Goal: Information Seeking & Learning: Learn about a topic

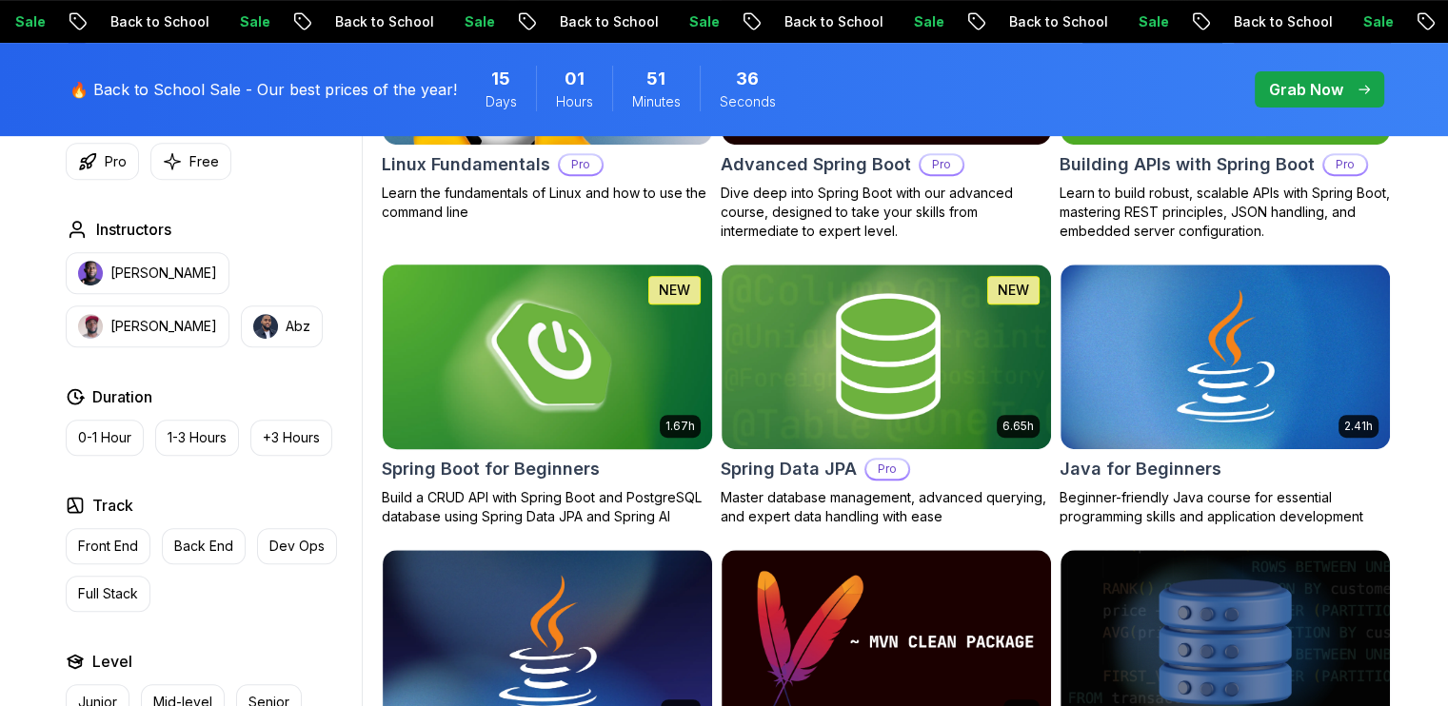
scroll to position [773, 0]
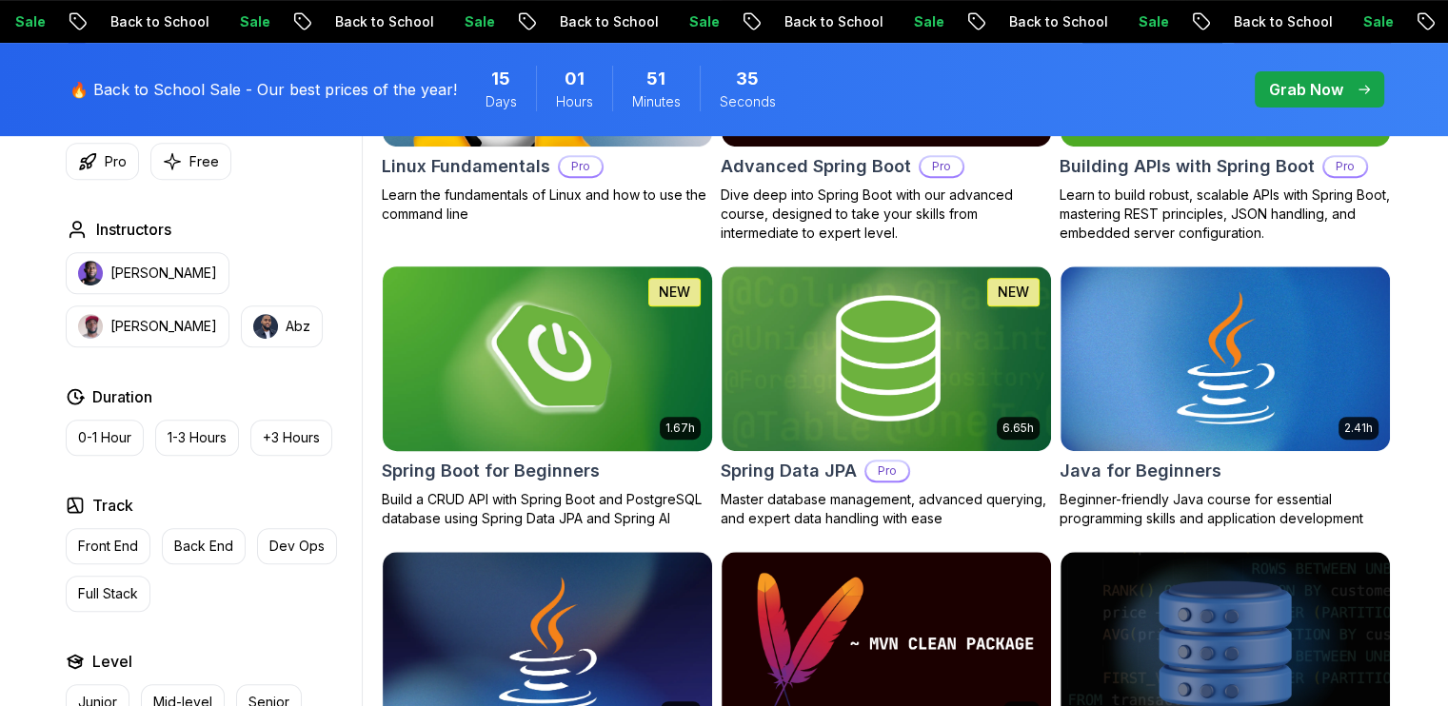
click at [577, 357] on img at bounding box center [546, 358] width 345 height 193
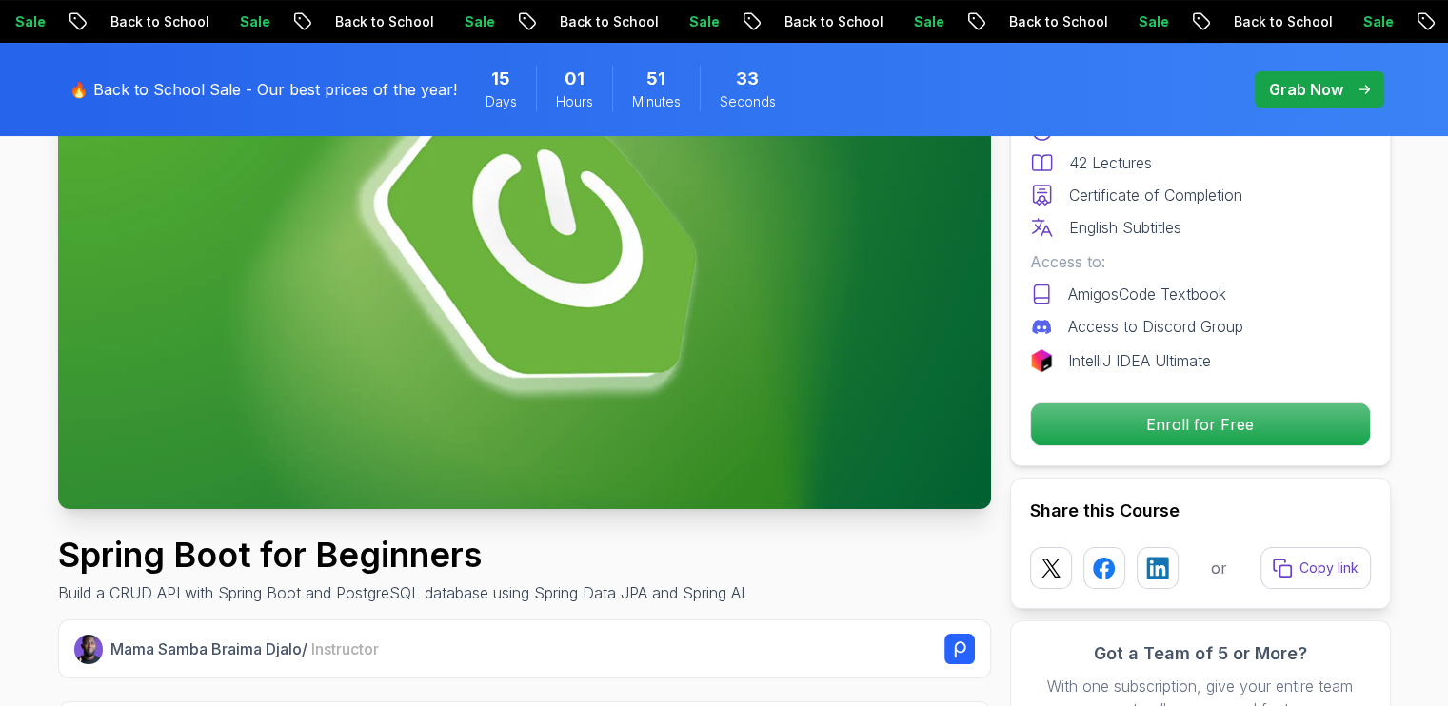
scroll to position [266, 0]
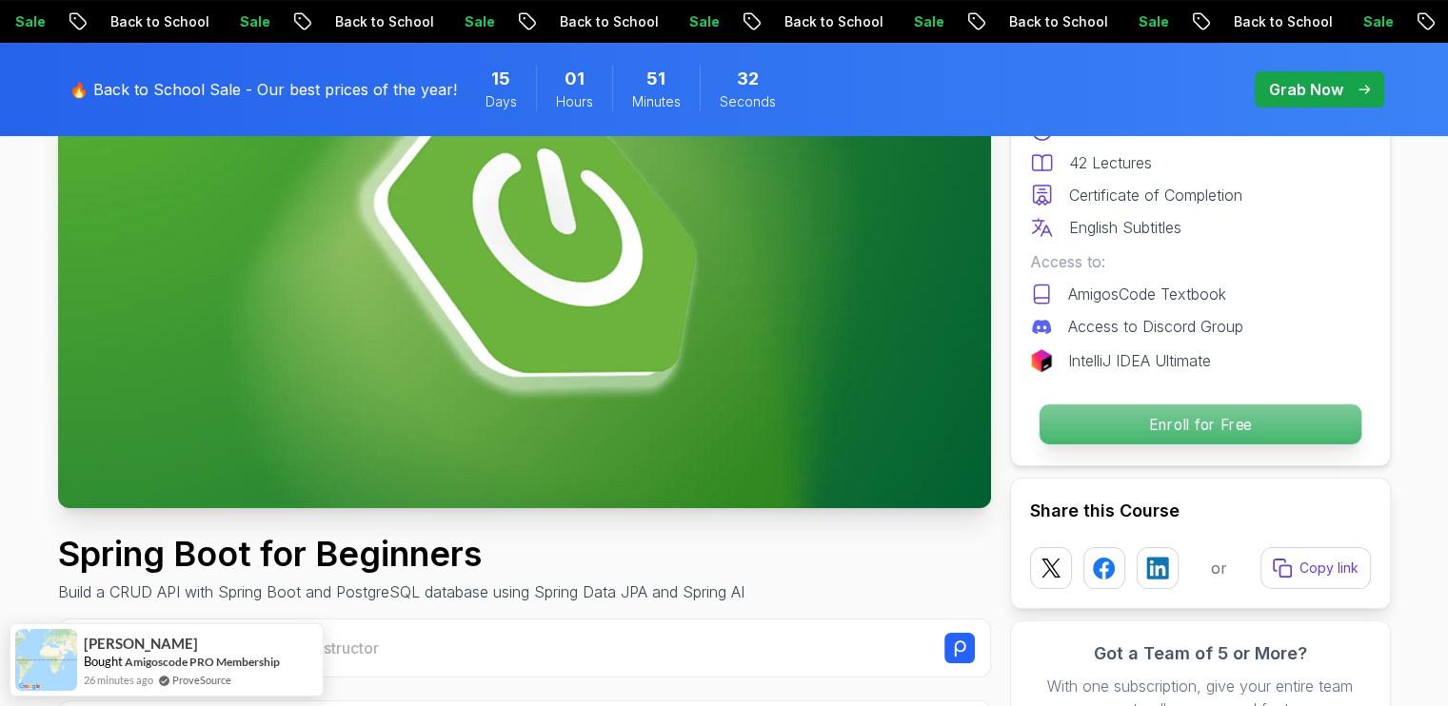
click at [1122, 443] on button "Enroll for Free" at bounding box center [1199, 425] width 324 height 42
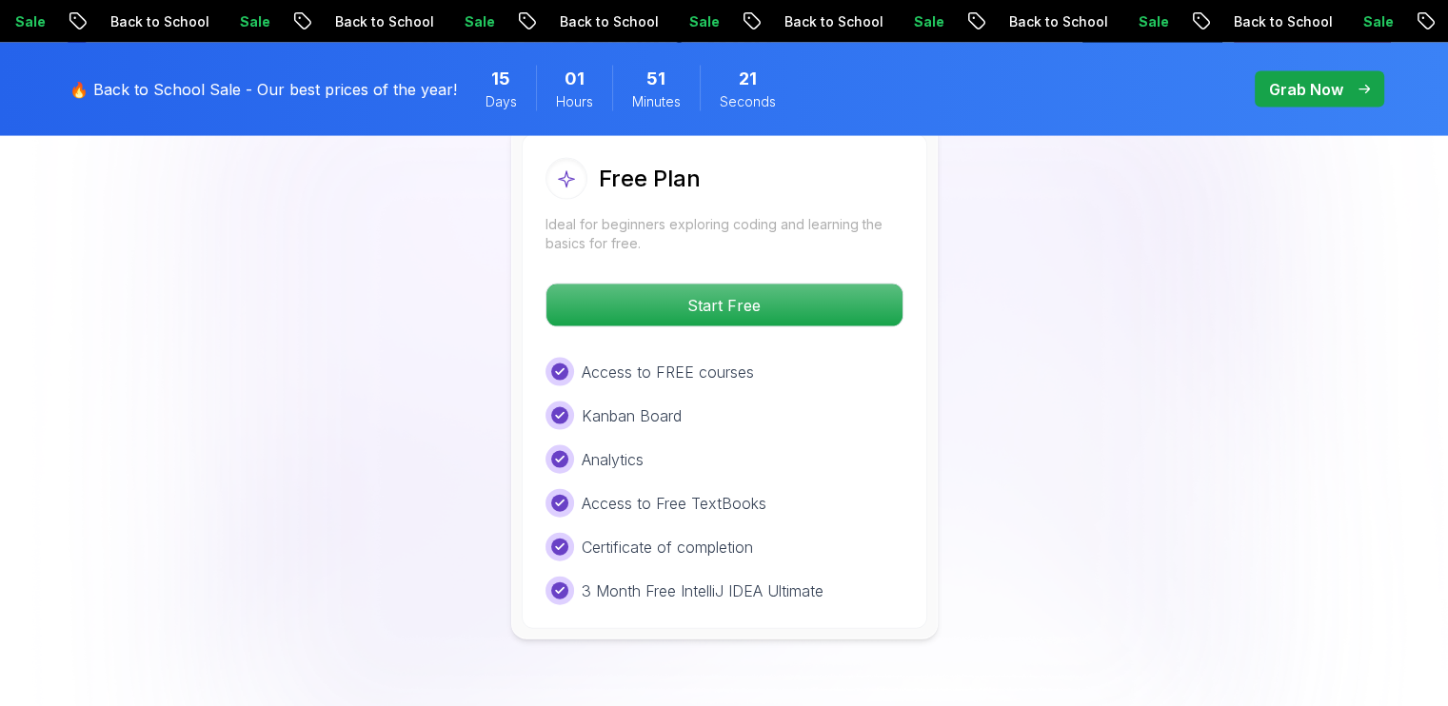
scroll to position [4053, 0]
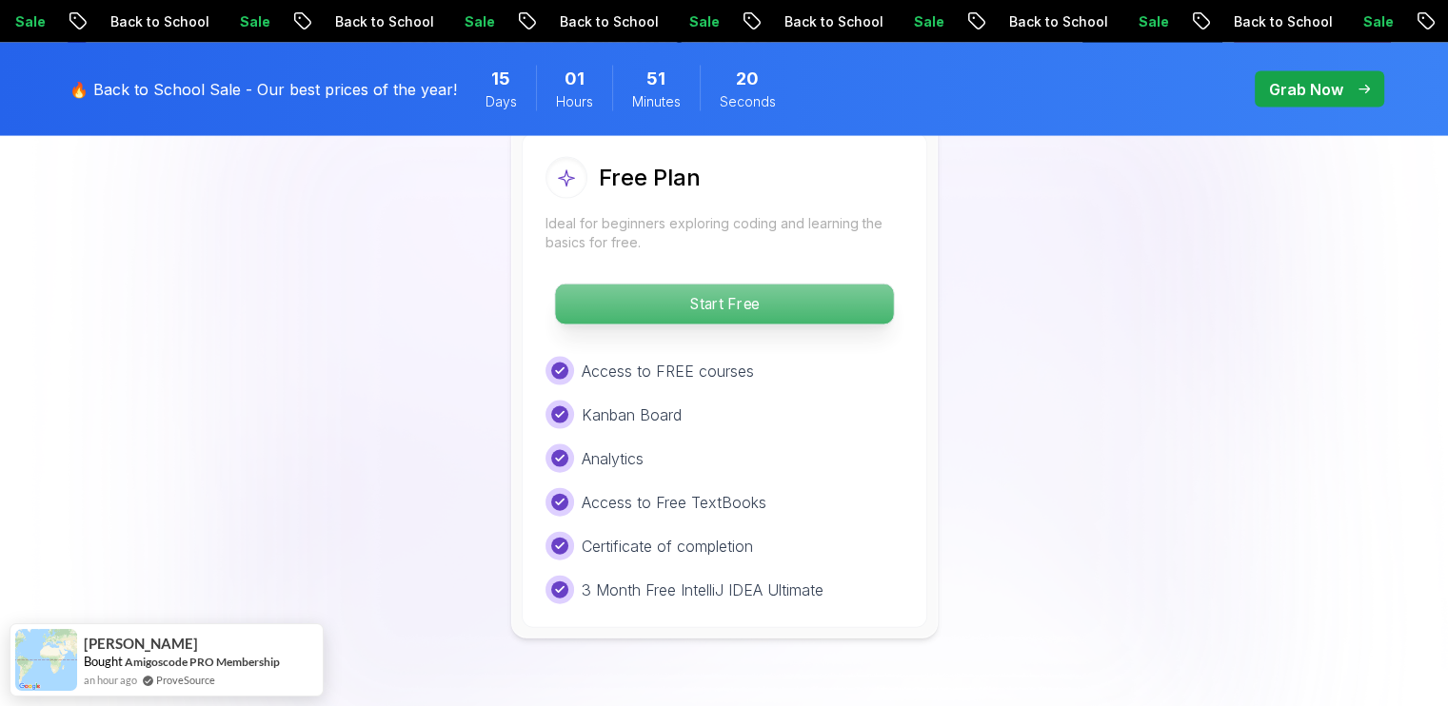
click at [643, 285] on p "Start Free" at bounding box center [724, 305] width 338 height 40
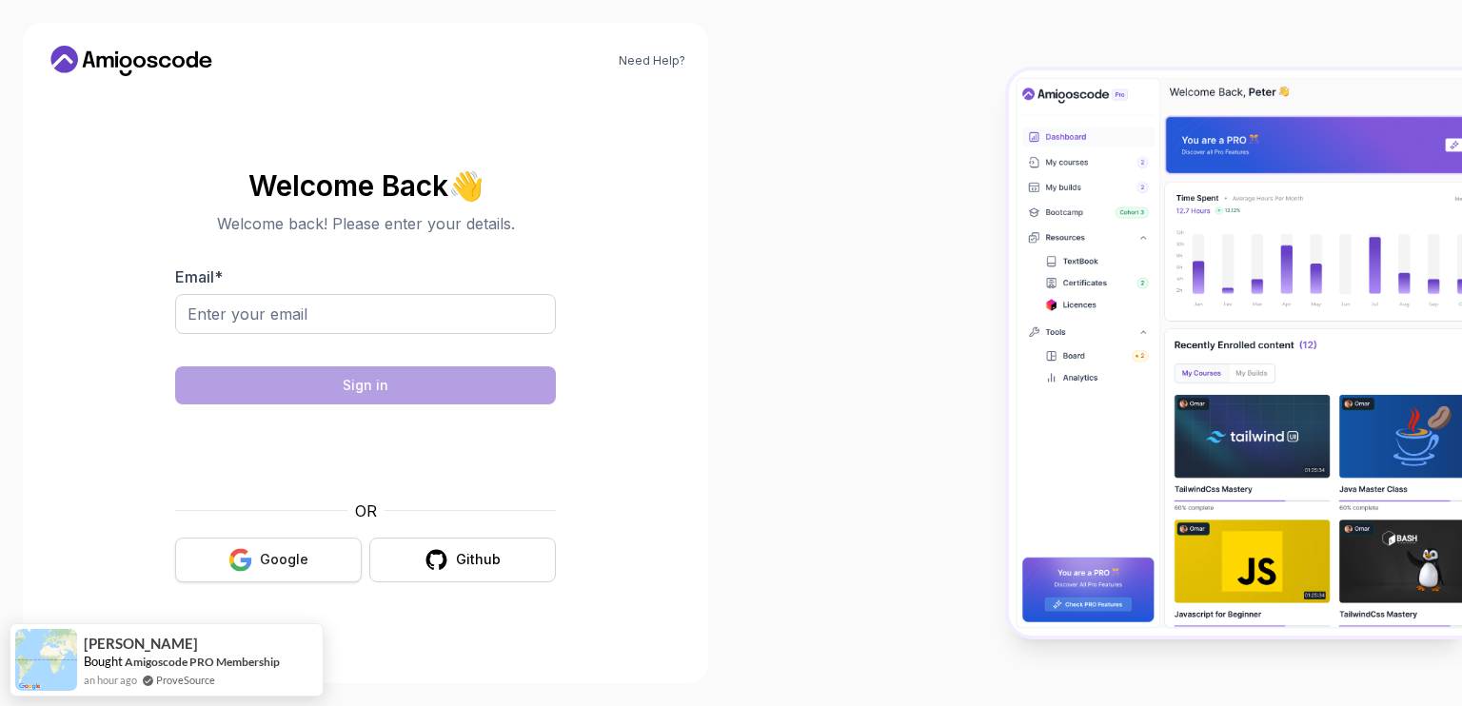
click at [283, 570] on button "Google" at bounding box center [268, 560] width 187 height 45
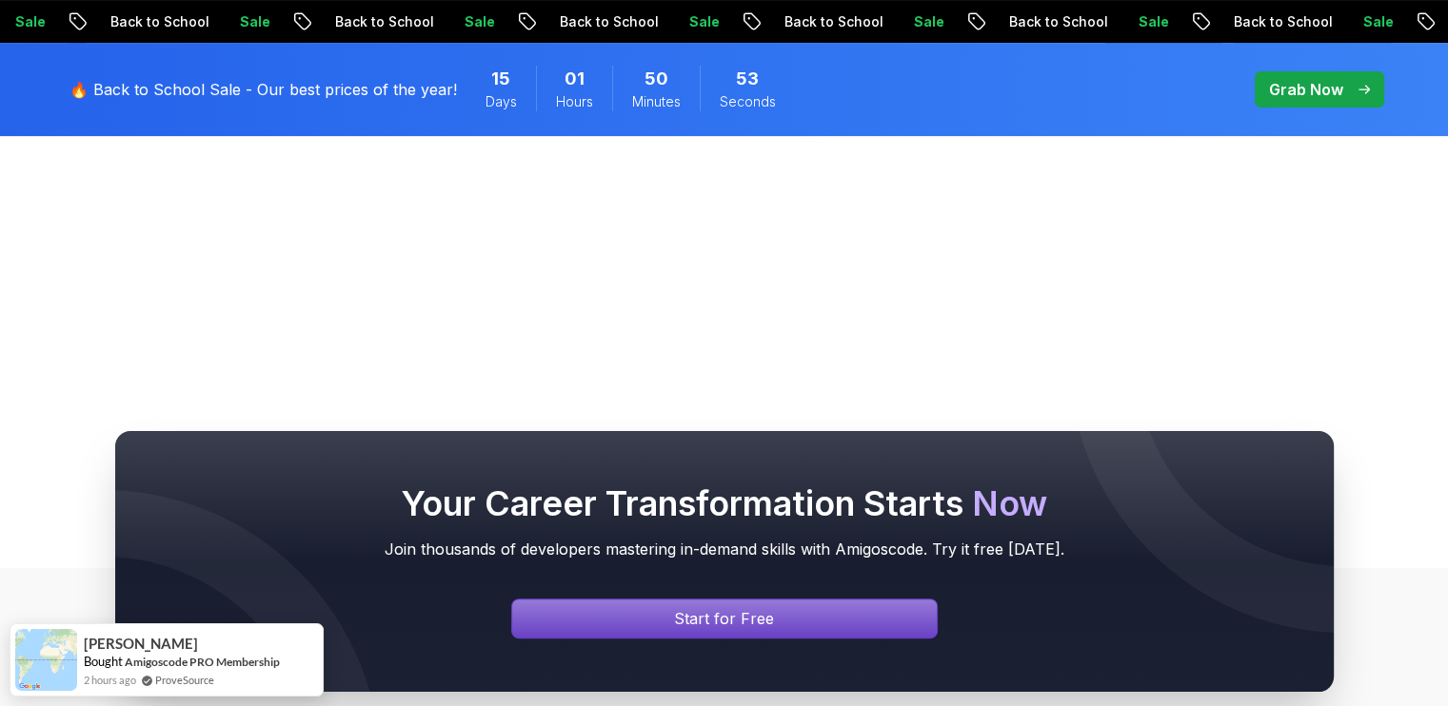
scroll to position [510, 0]
click at [783, 638] on div at bounding box center [724, 561] width 1218 height 261
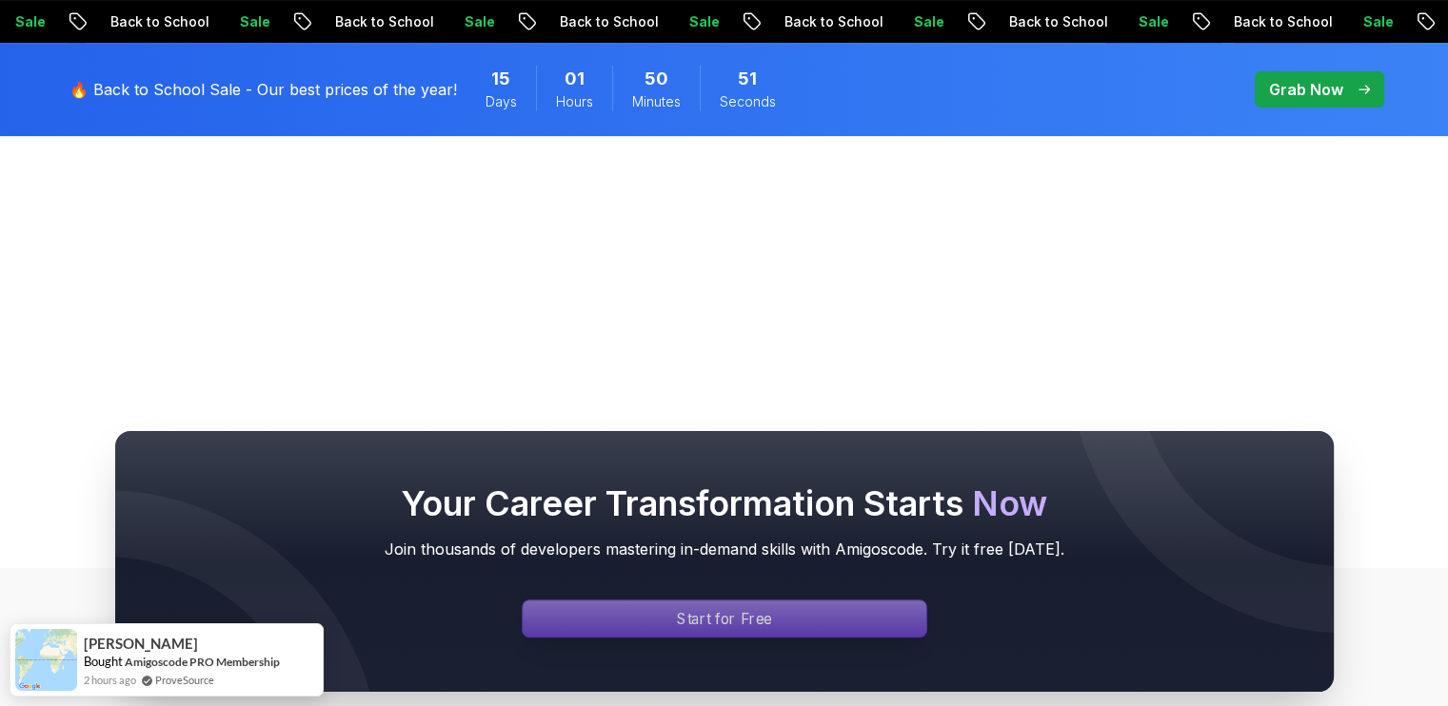
click at [783, 629] on div "Signin page" at bounding box center [724, 619] width 404 height 36
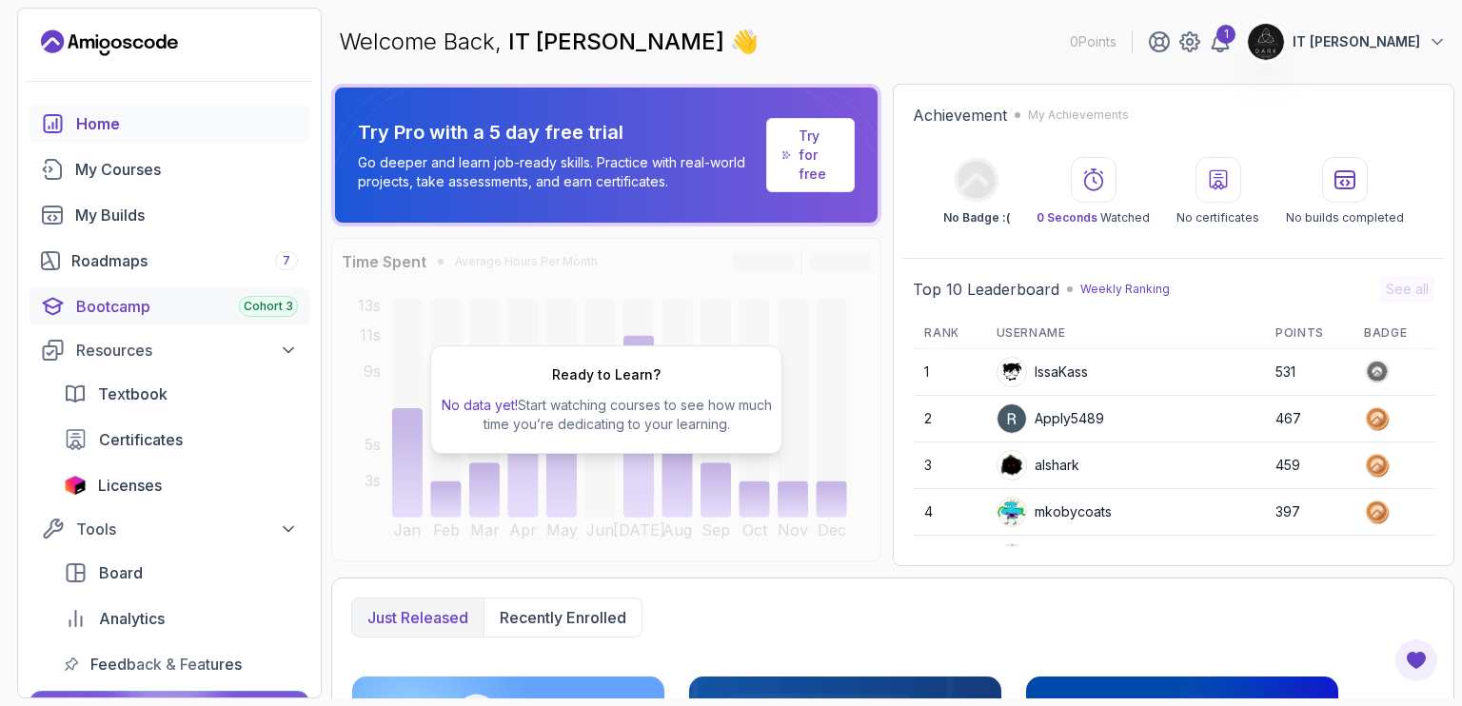
click at [246, 314] on div "Cohort 3" at bounding box center [268, 306] width 59 height 21
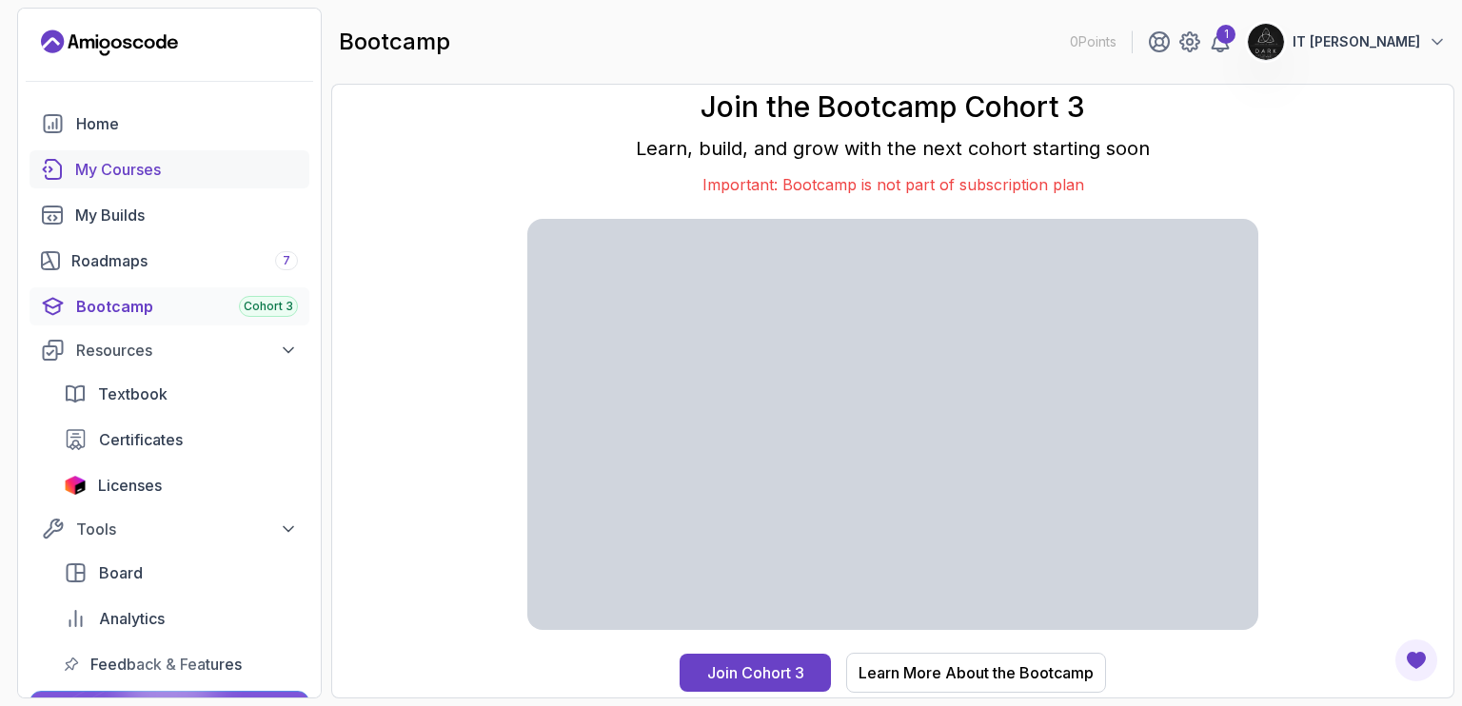
click at [209, 152] on link "My Courses" at bounding box center [170, 169] width 280 height 38
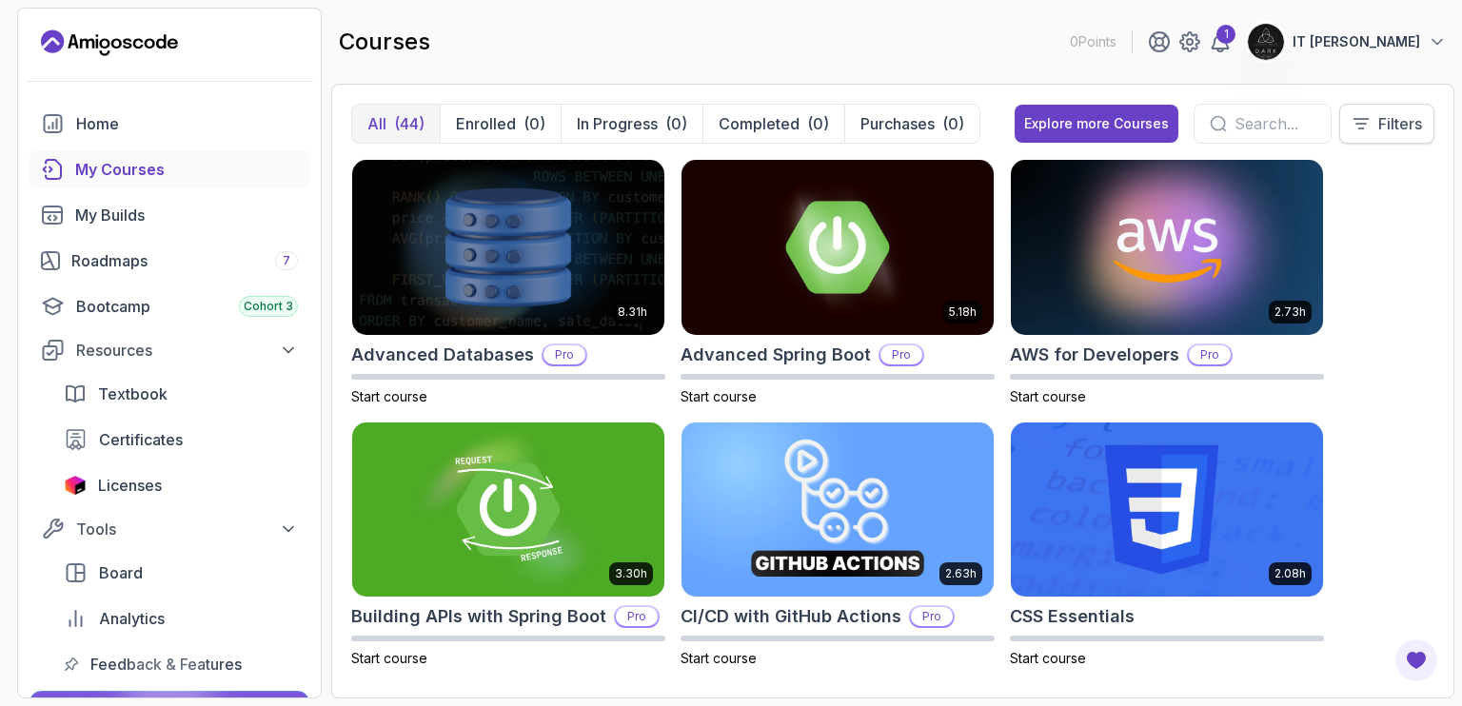
click at [1398, 124] on p "Filters" at bounding box center [1400, 123] width 44 height 23
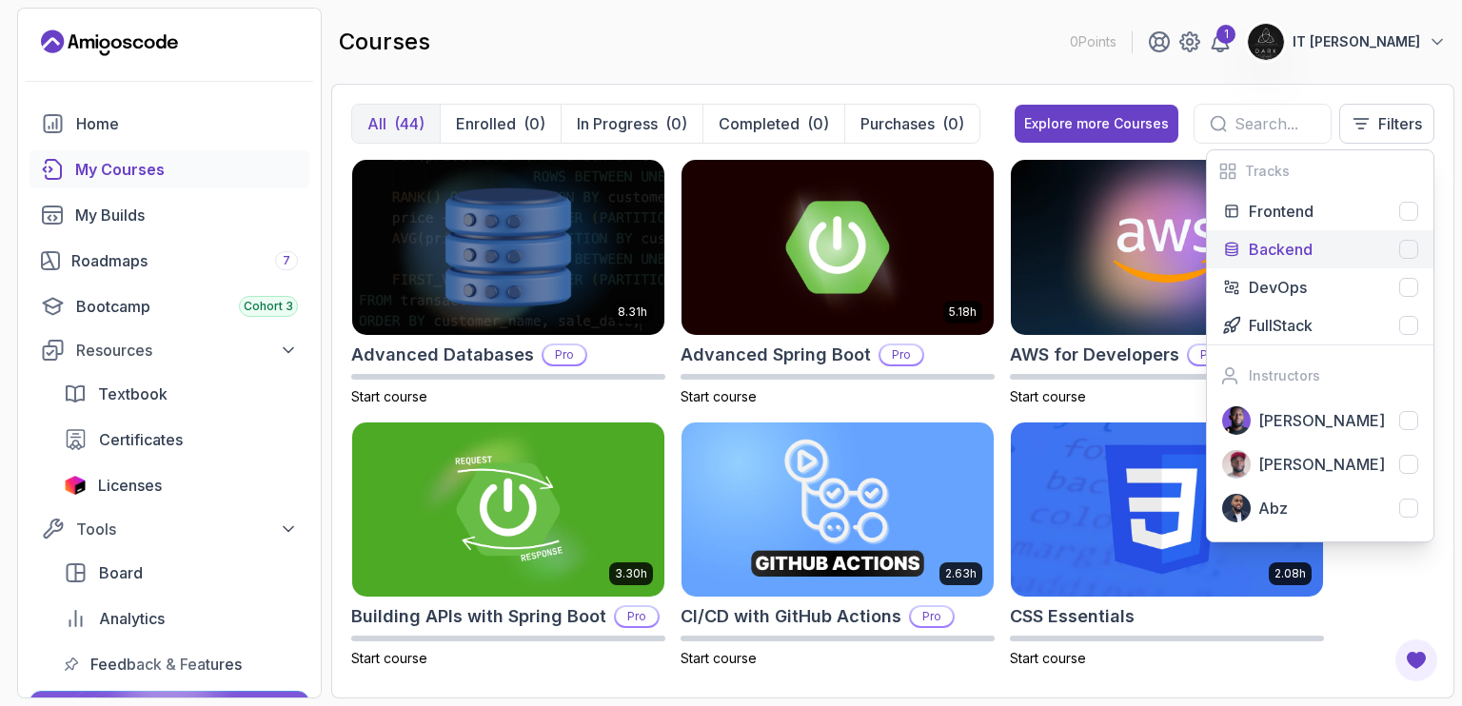
click at [1412, 256] on div at bounding box center [1408, 249] width 19 height 19
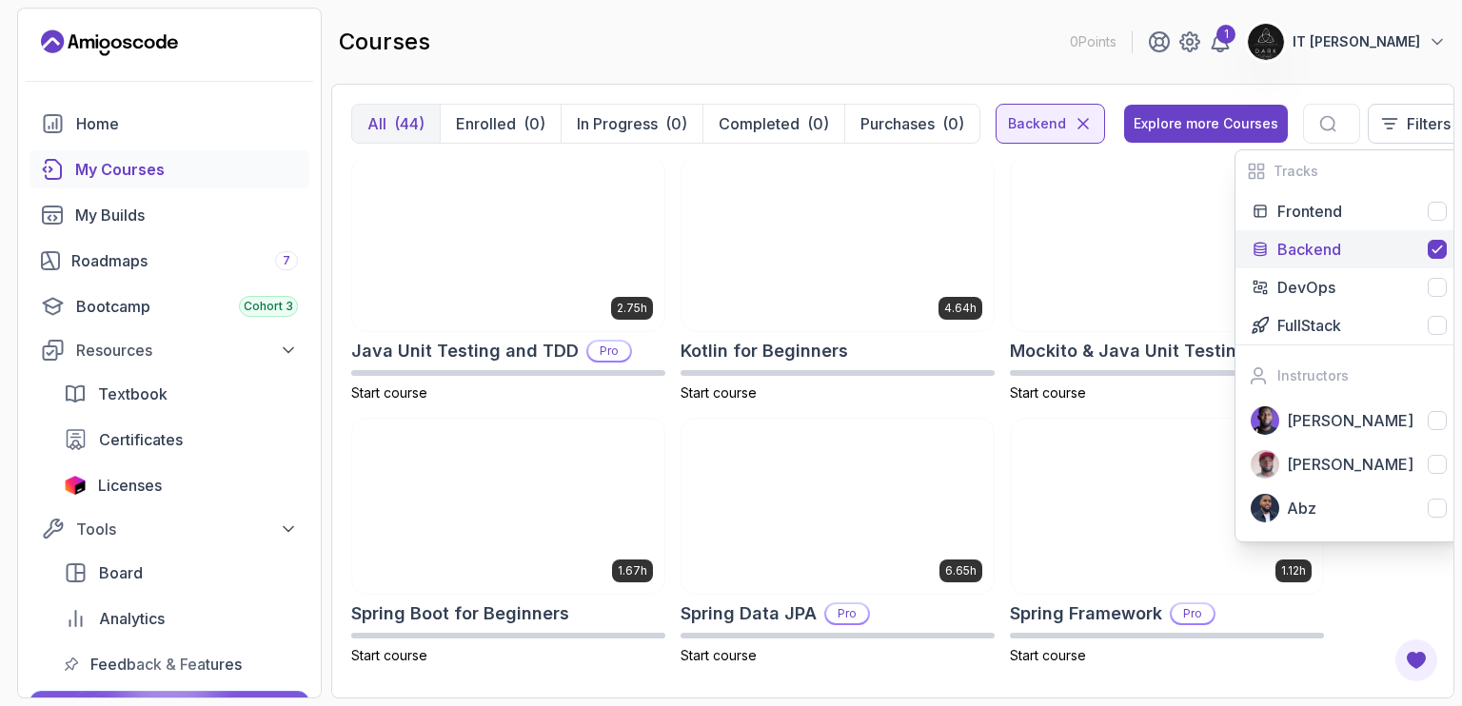
scroll to position [1061, 0]
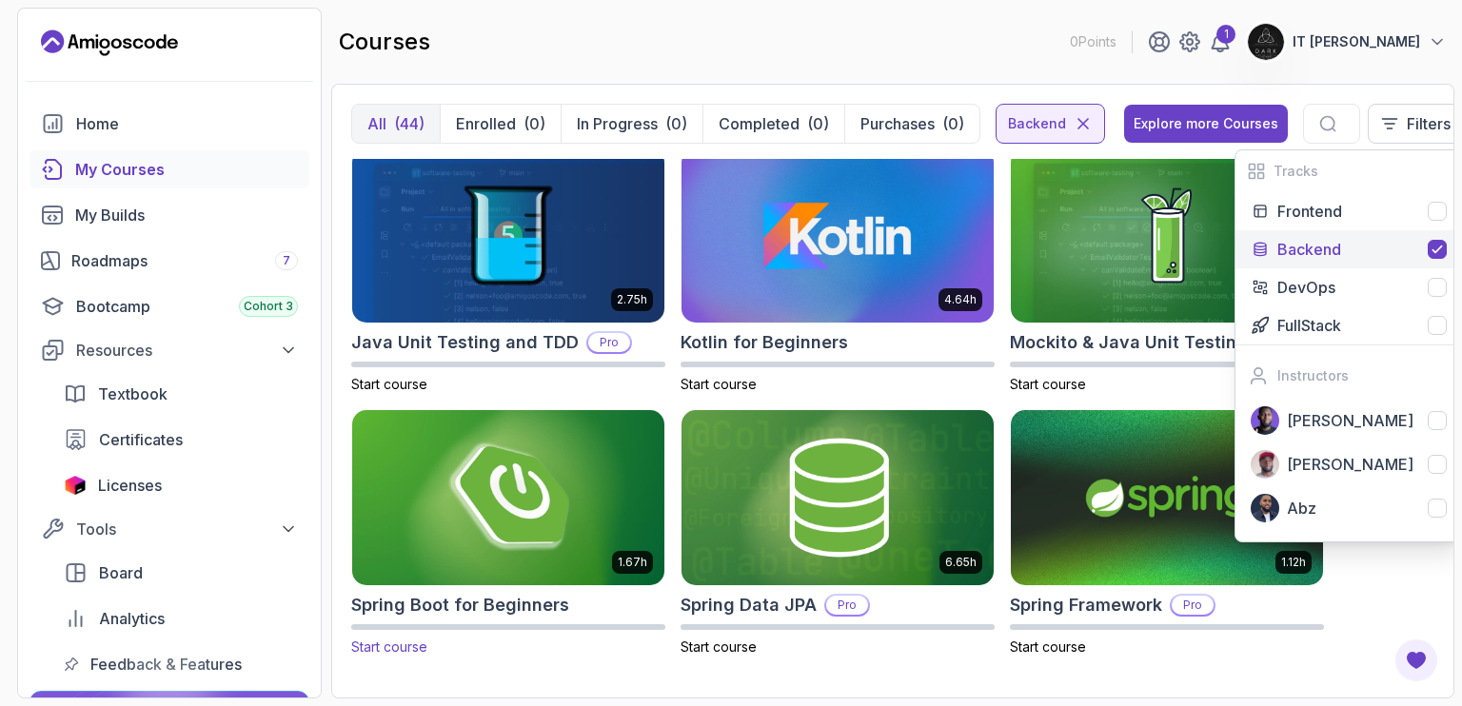
click at [616, 516] on img at bounding box center [508, 498] width 327 height 184
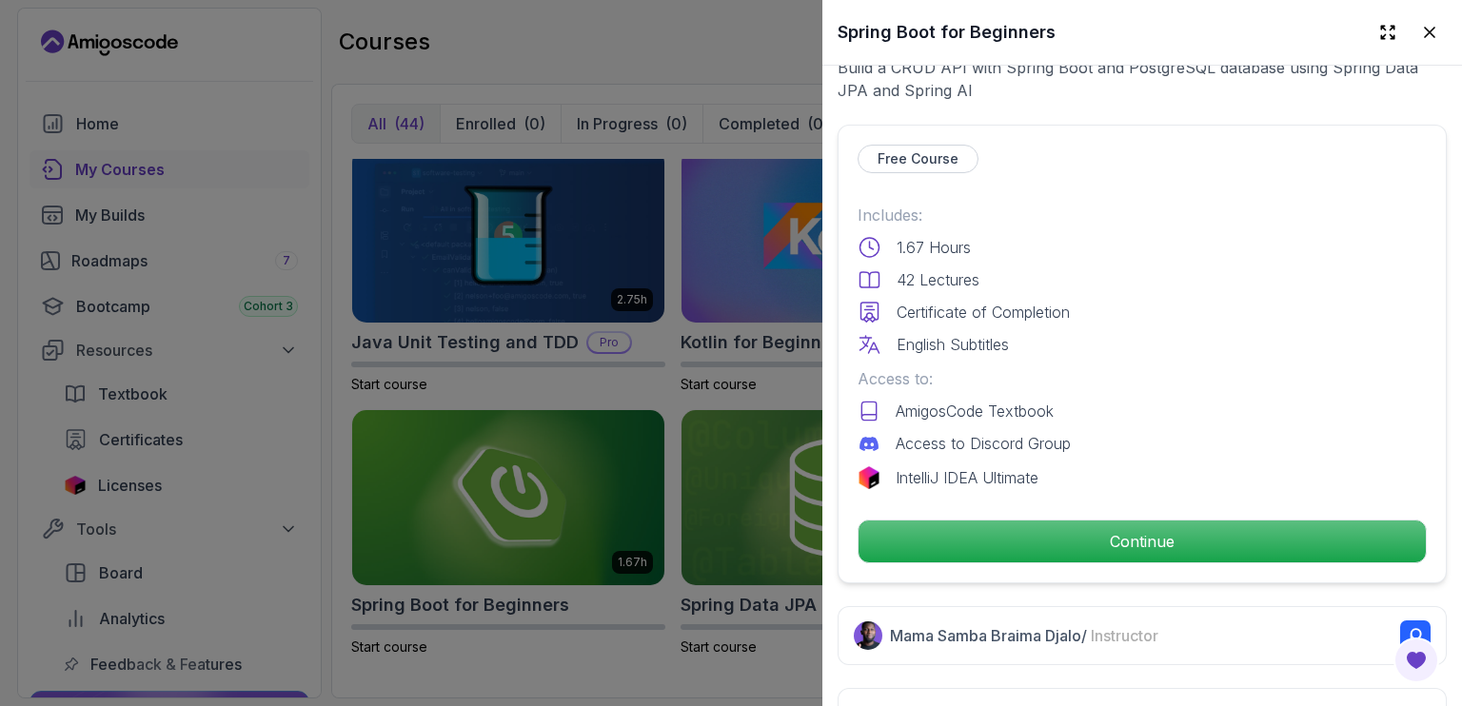
scroll to position [392, 0]
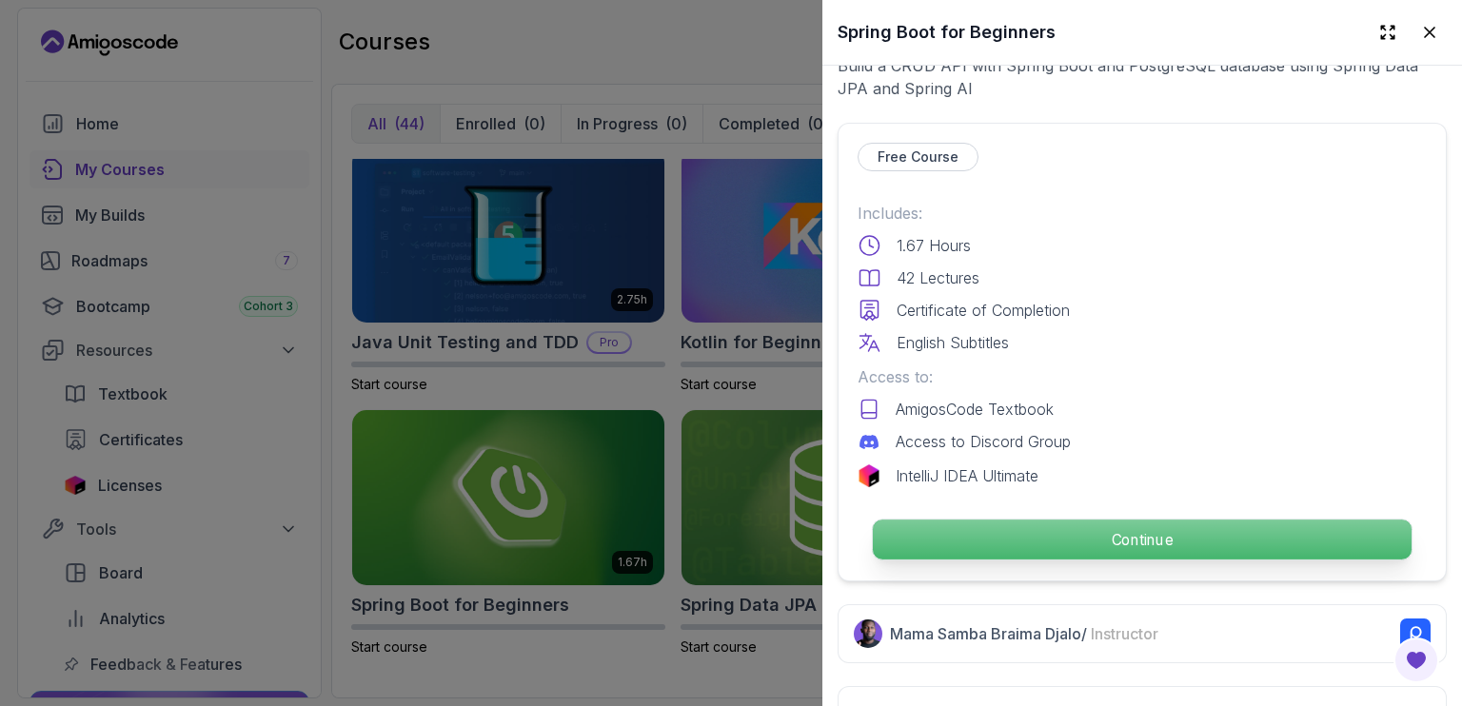
click at [1116, 520] on p "Continue" at bounding box center [1142, 540] width 539 height 40
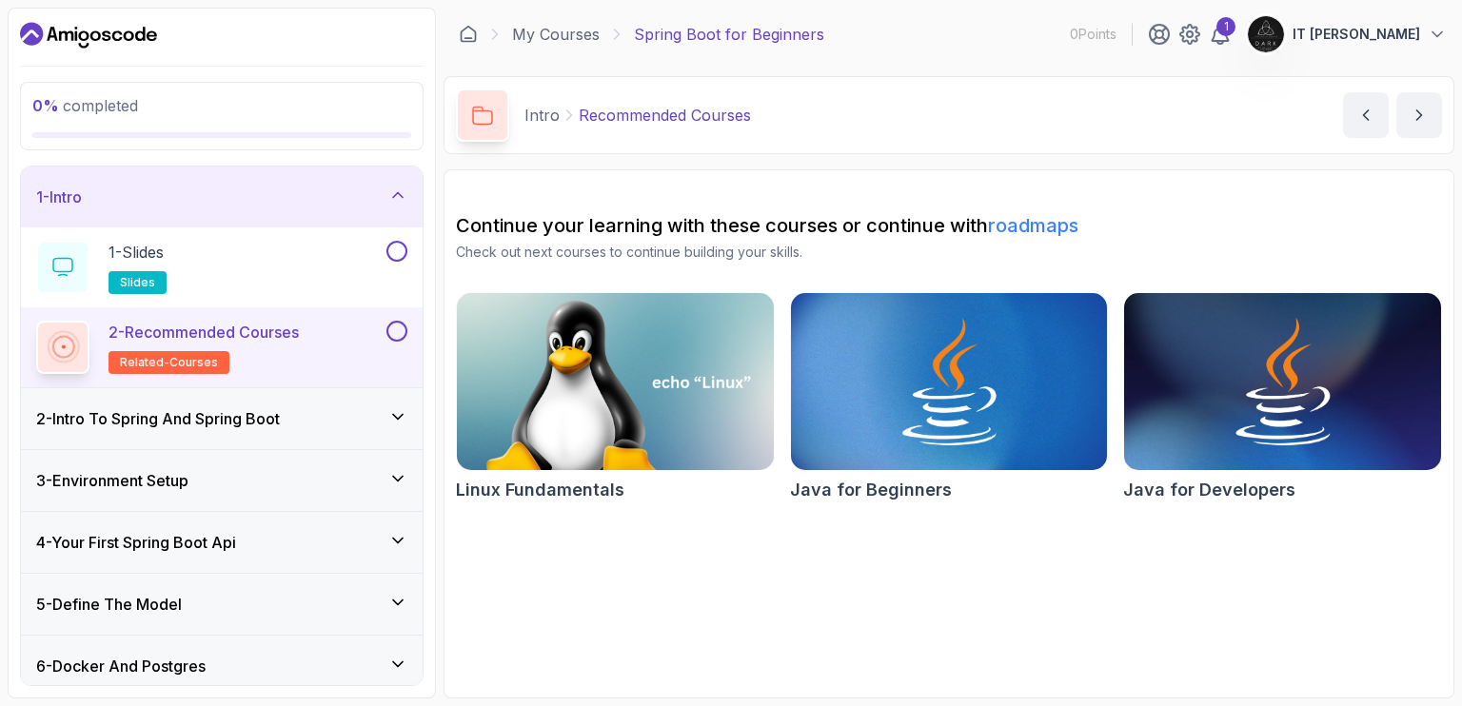
scroll to position [379, 0]
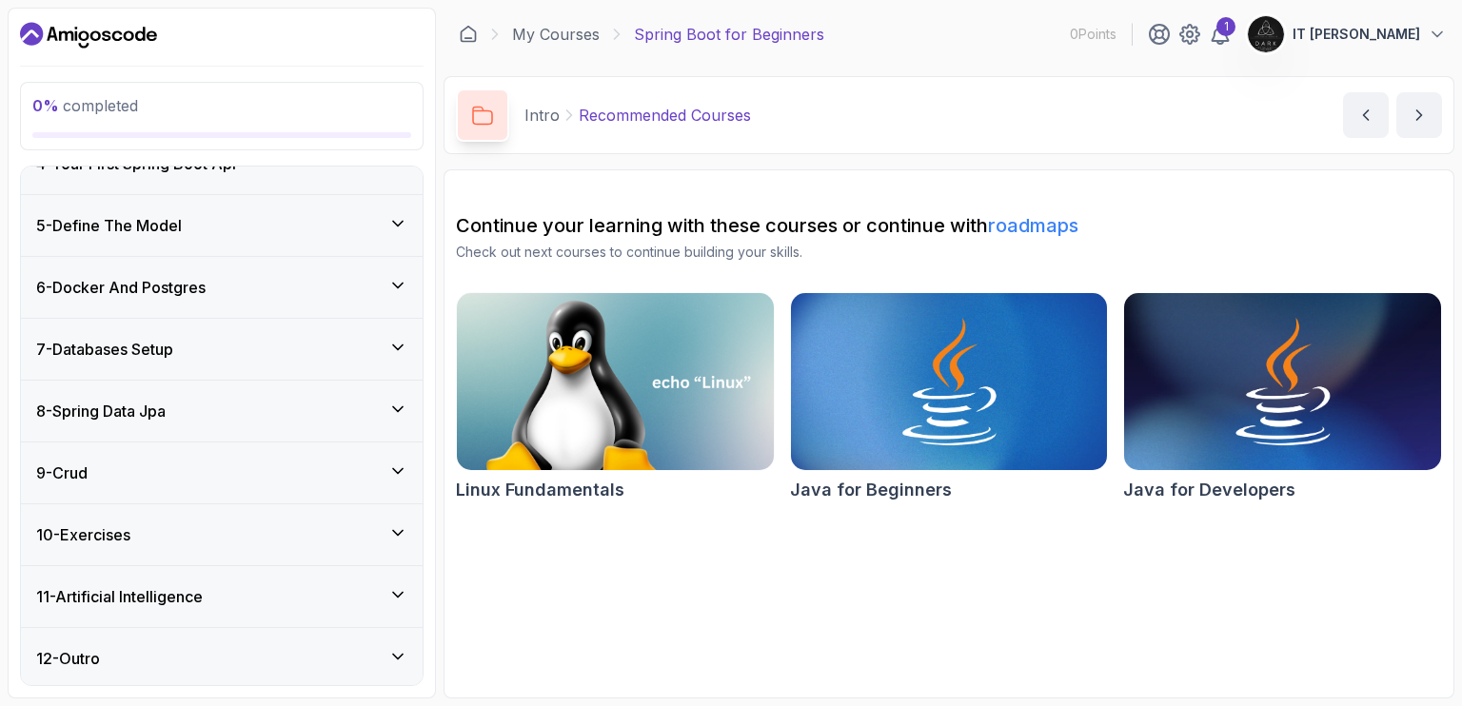
click at [403, 530] on icon at bounding box center [398, 532] width 10 height 5
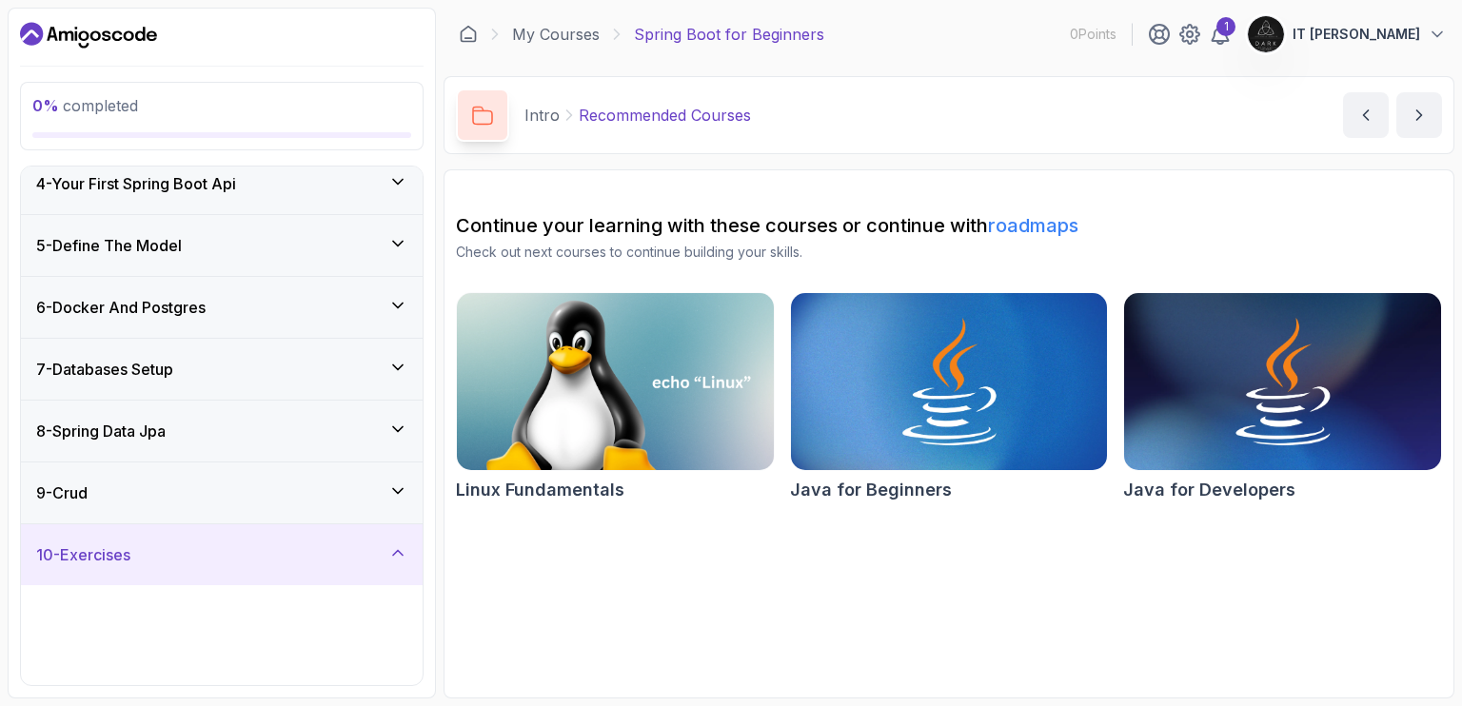
scroll to position [219, 0]
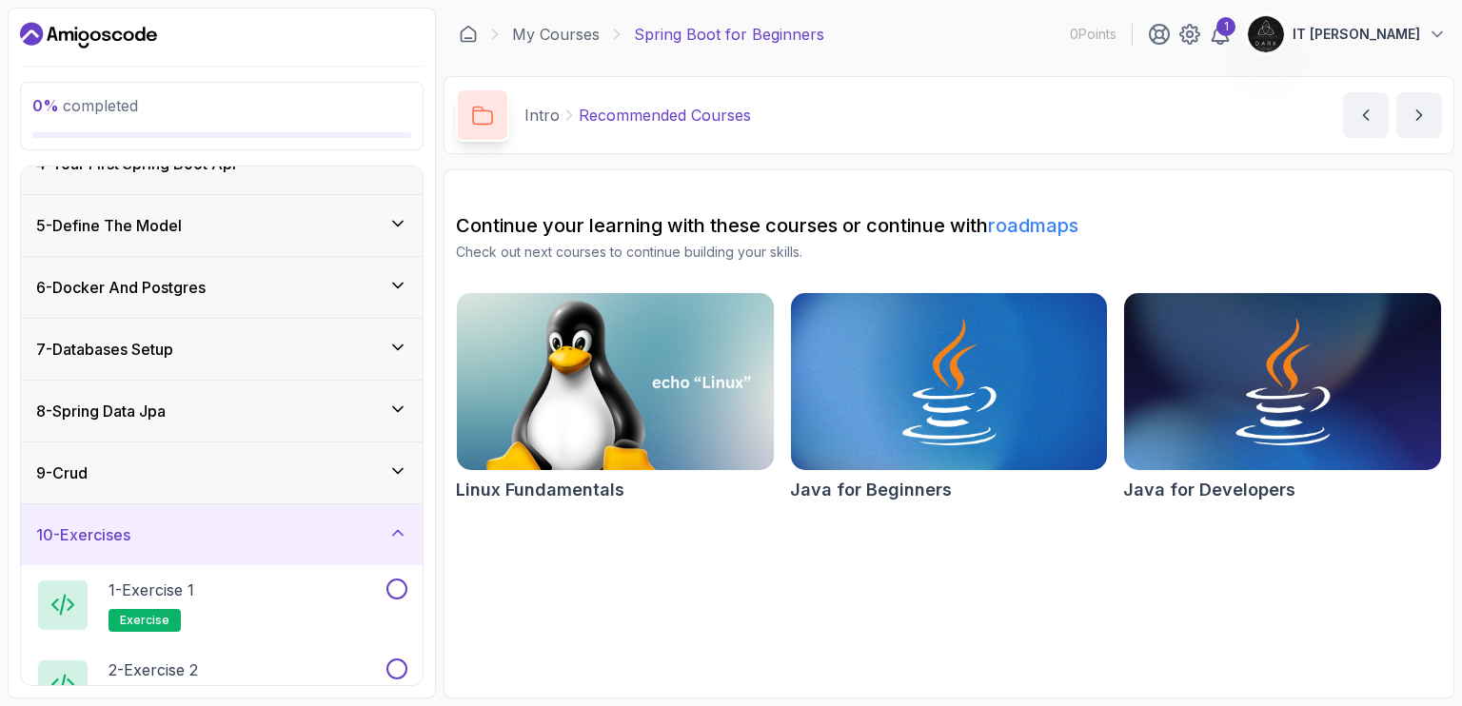
click at [403, 527] on icon at bounding box center [397, 532] width 19 height 19
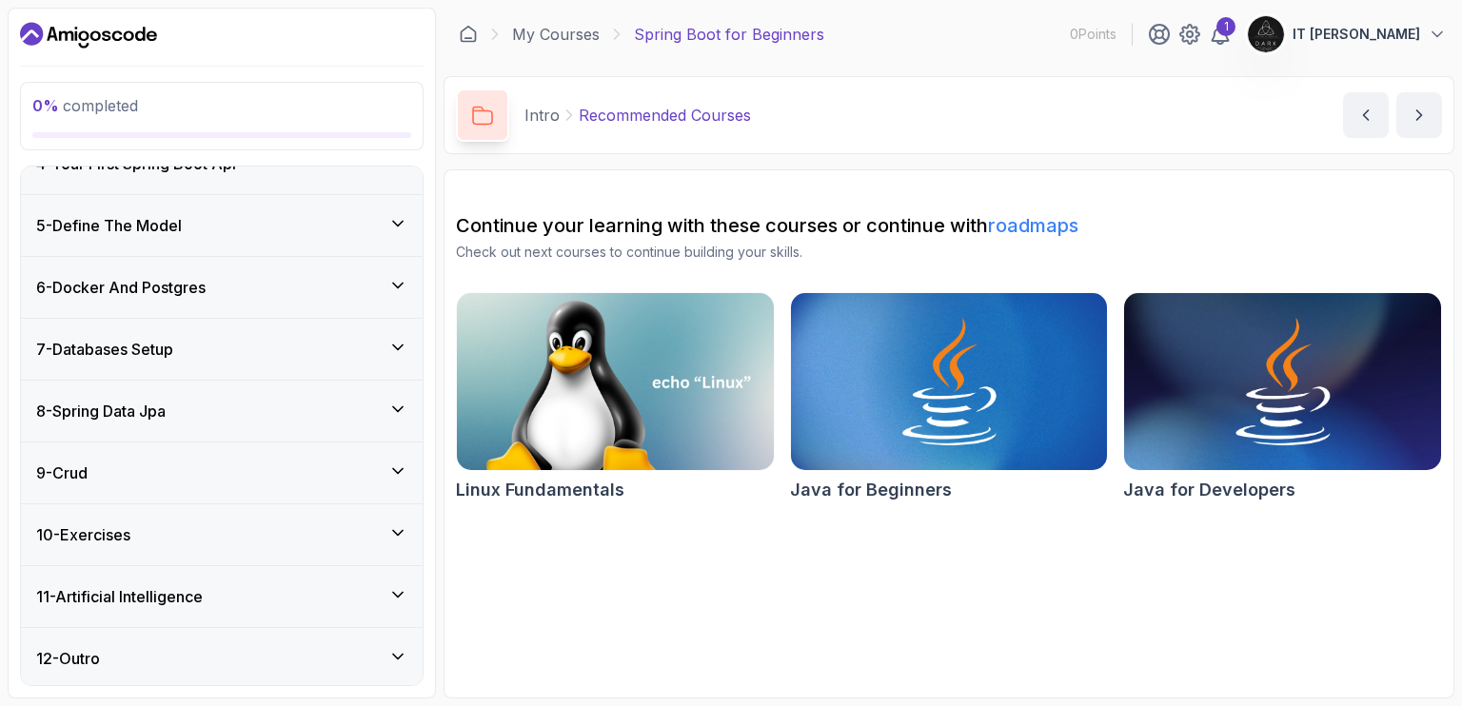
scroll to position [0, 0]
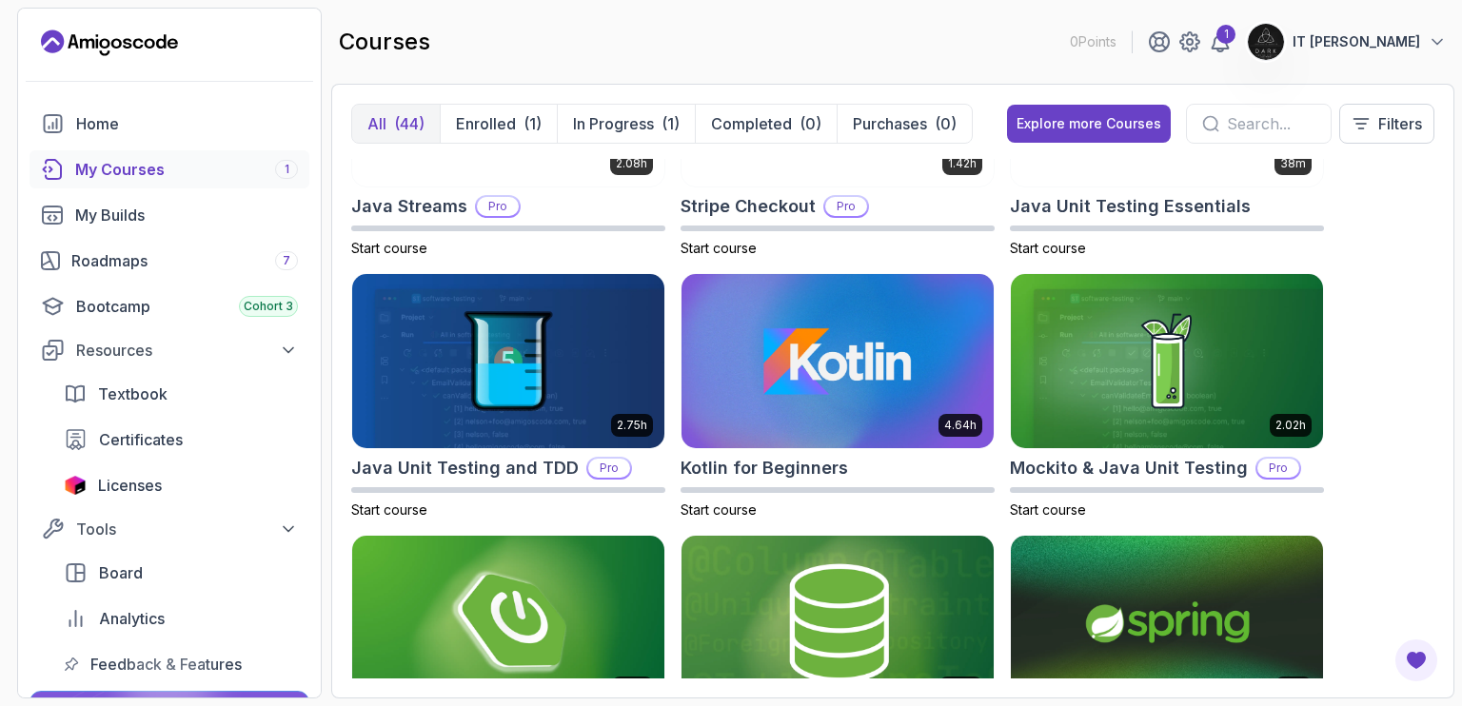
scroll to position [1061, 0]
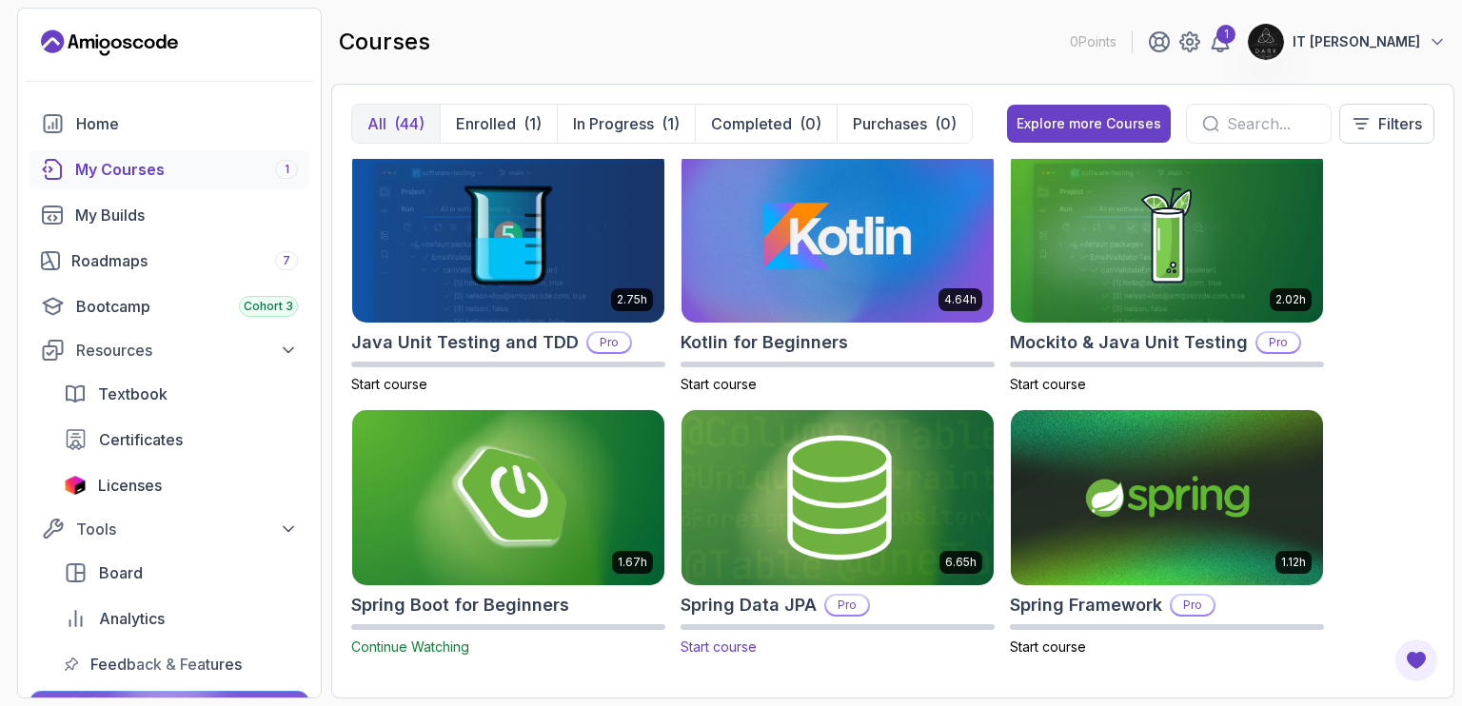
click at [842, 488] on img at bounding box center [837, 498] width 327 height 184
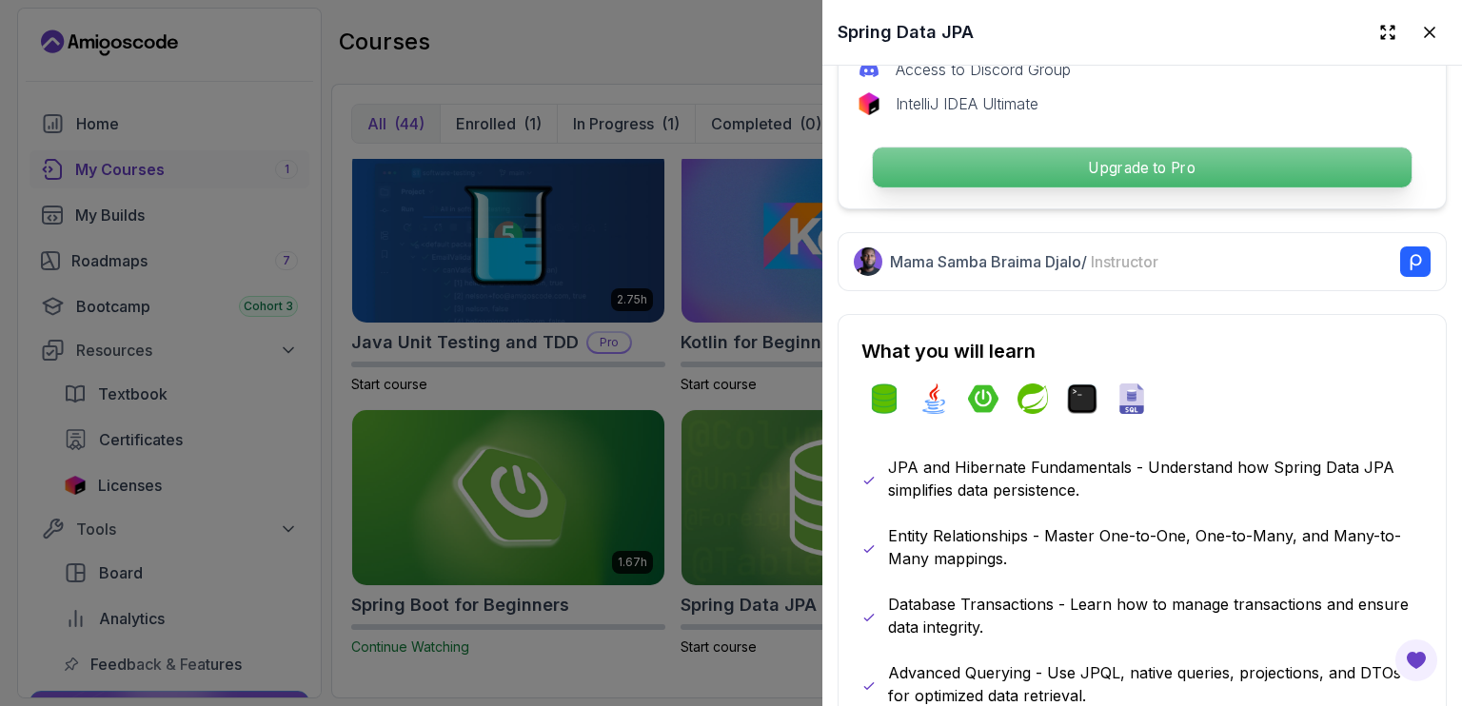
scroll to position [767, 0]
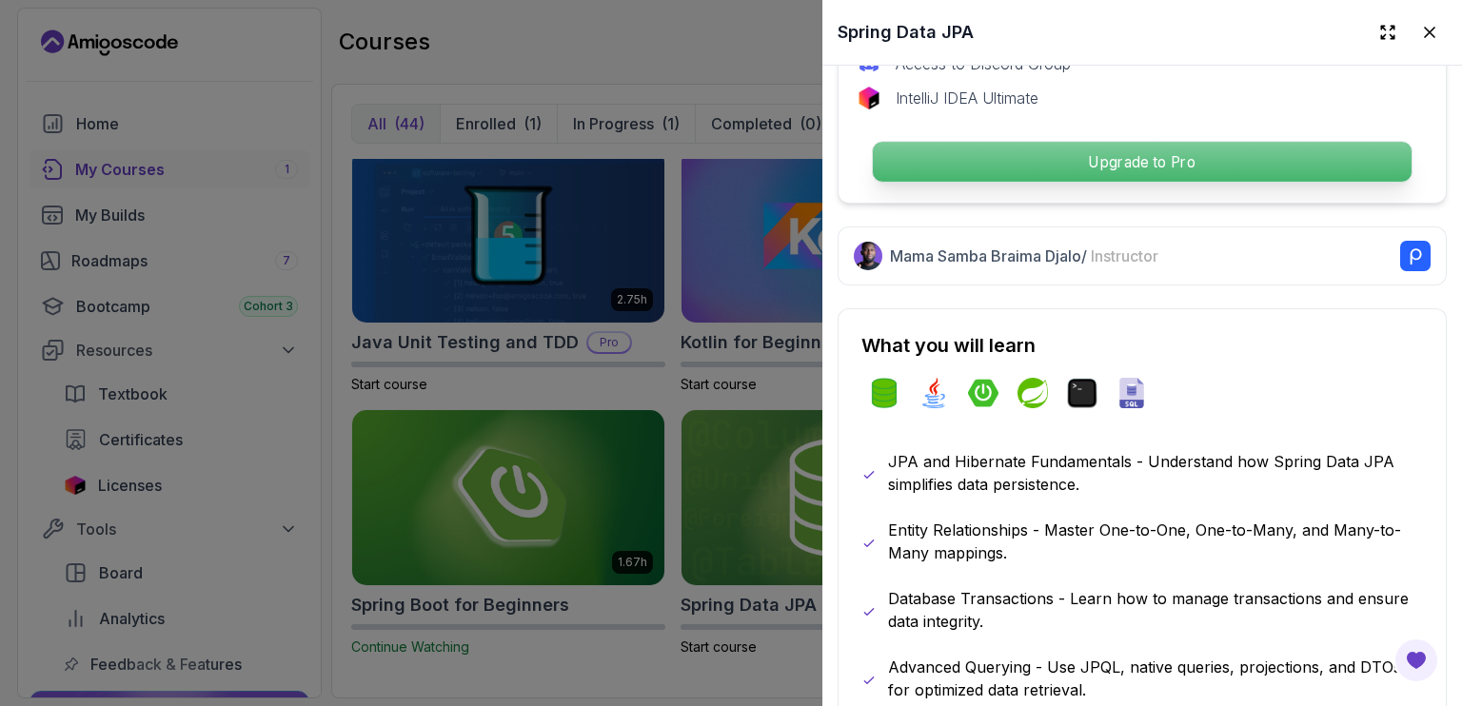
click at [1003, 159] on p "Upgrade to Pro" at bounding box center [1142, 162] width 539 height 40
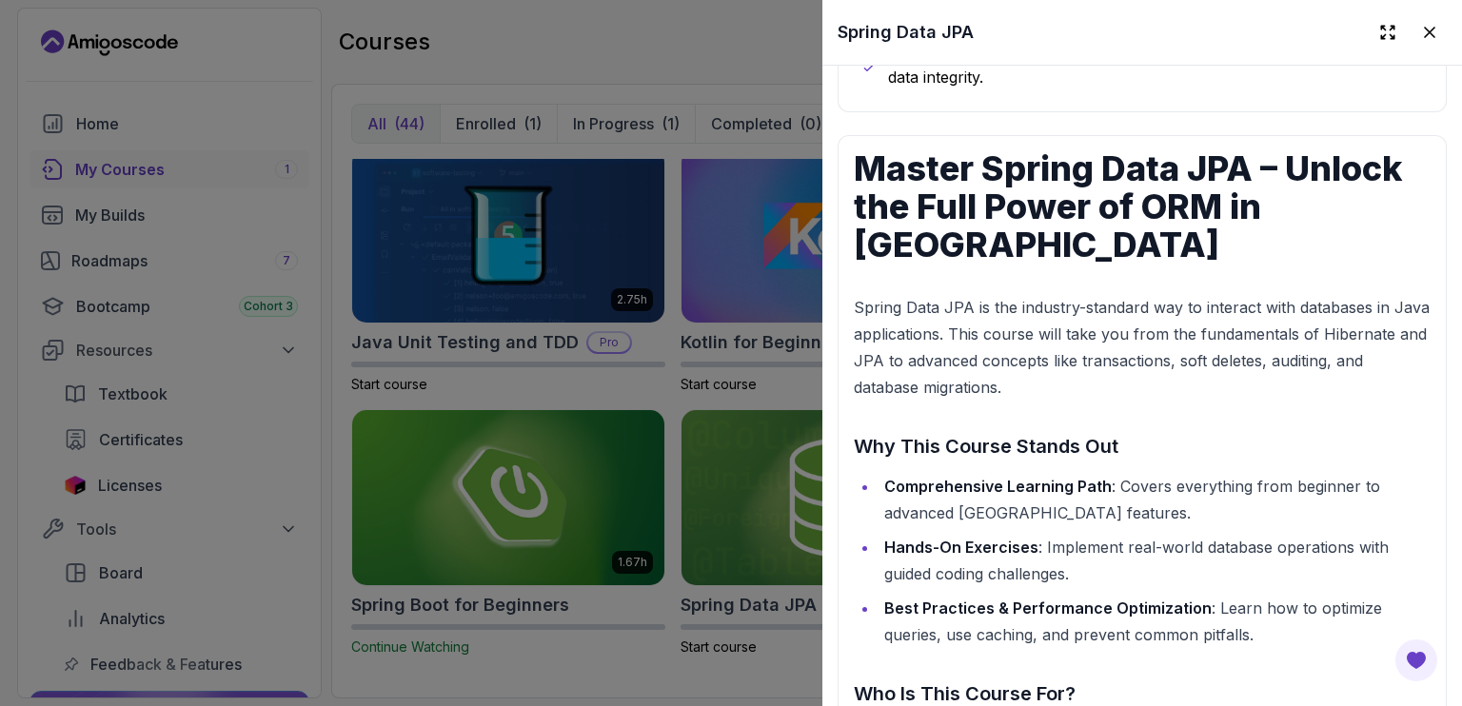
scroll to position [2101, 0]
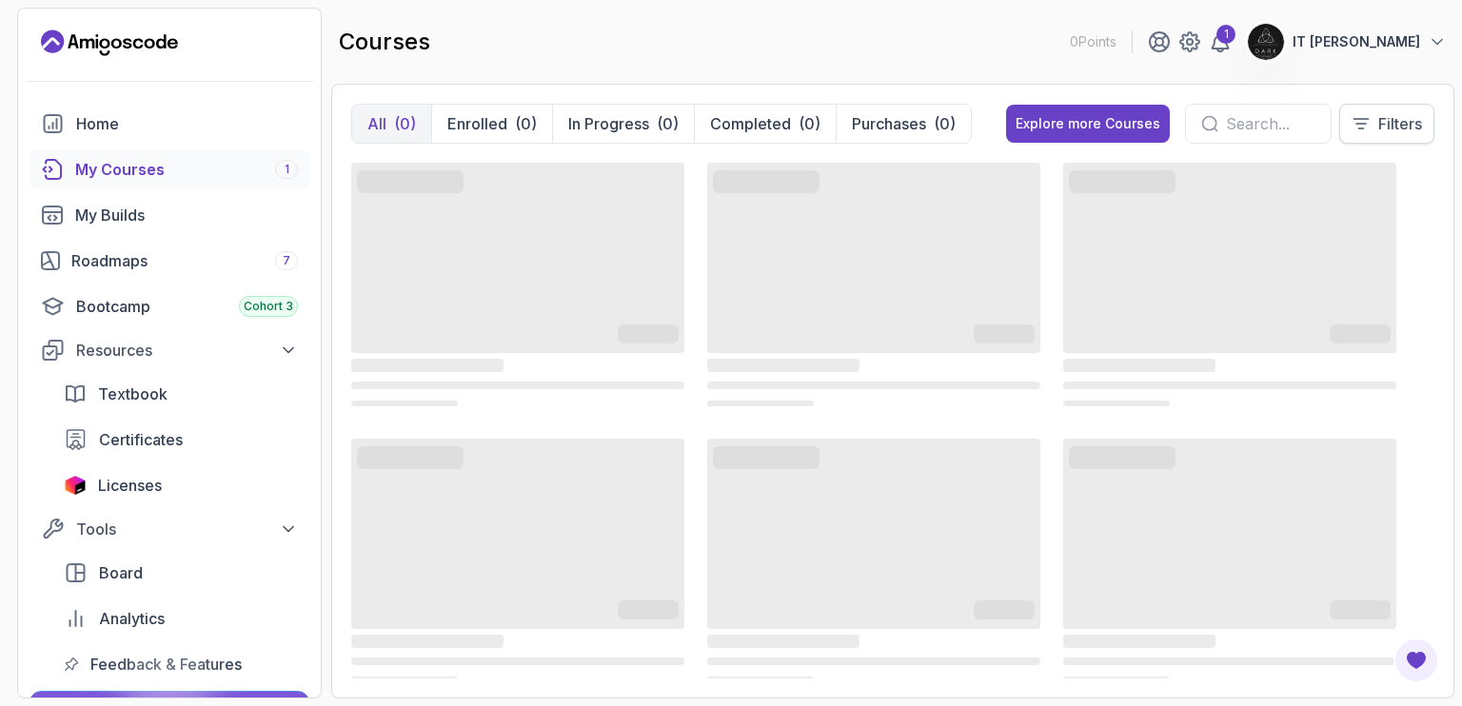
click at [1393, 142] on button "Filters" at bounding box center [1386, 124] width 95 height 40
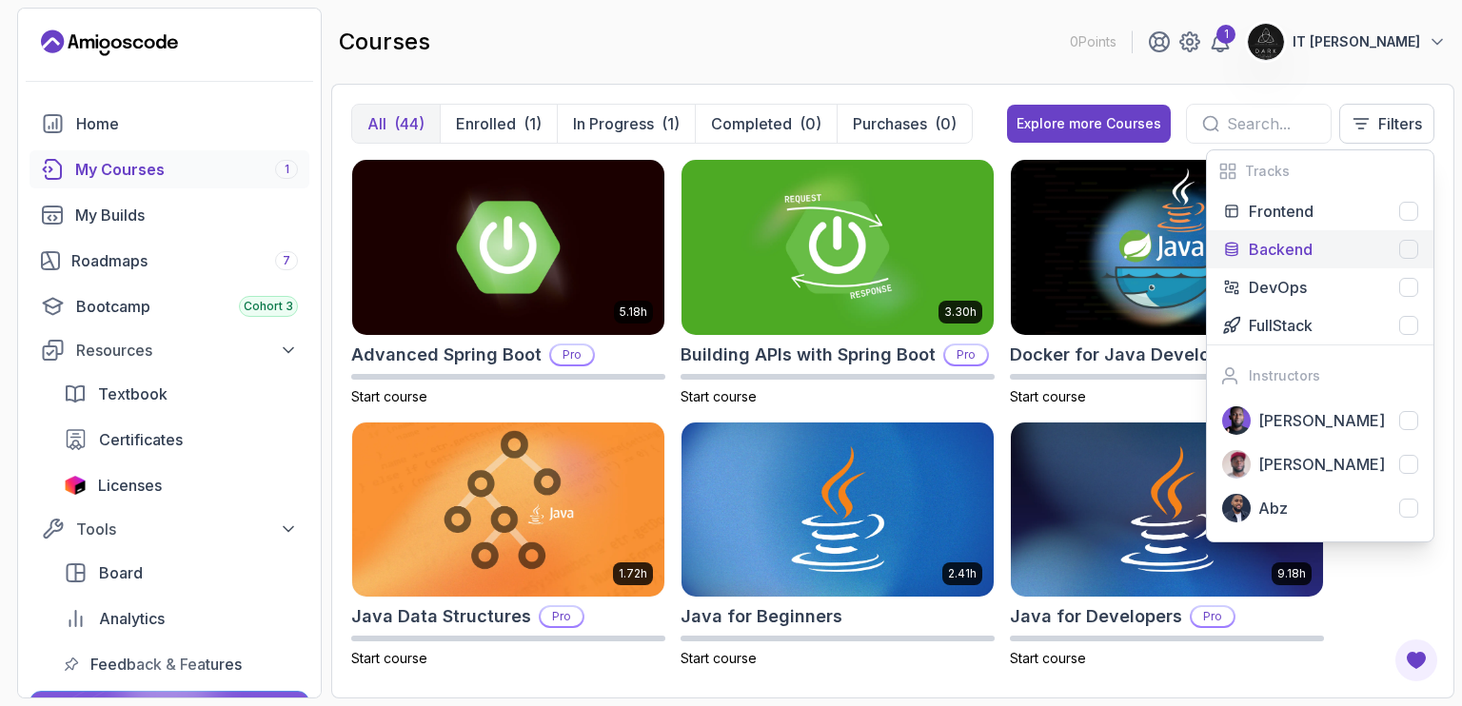
click at [1409, 260] on div "Backend" at bounding box center [1333, 249] width 169 height 23
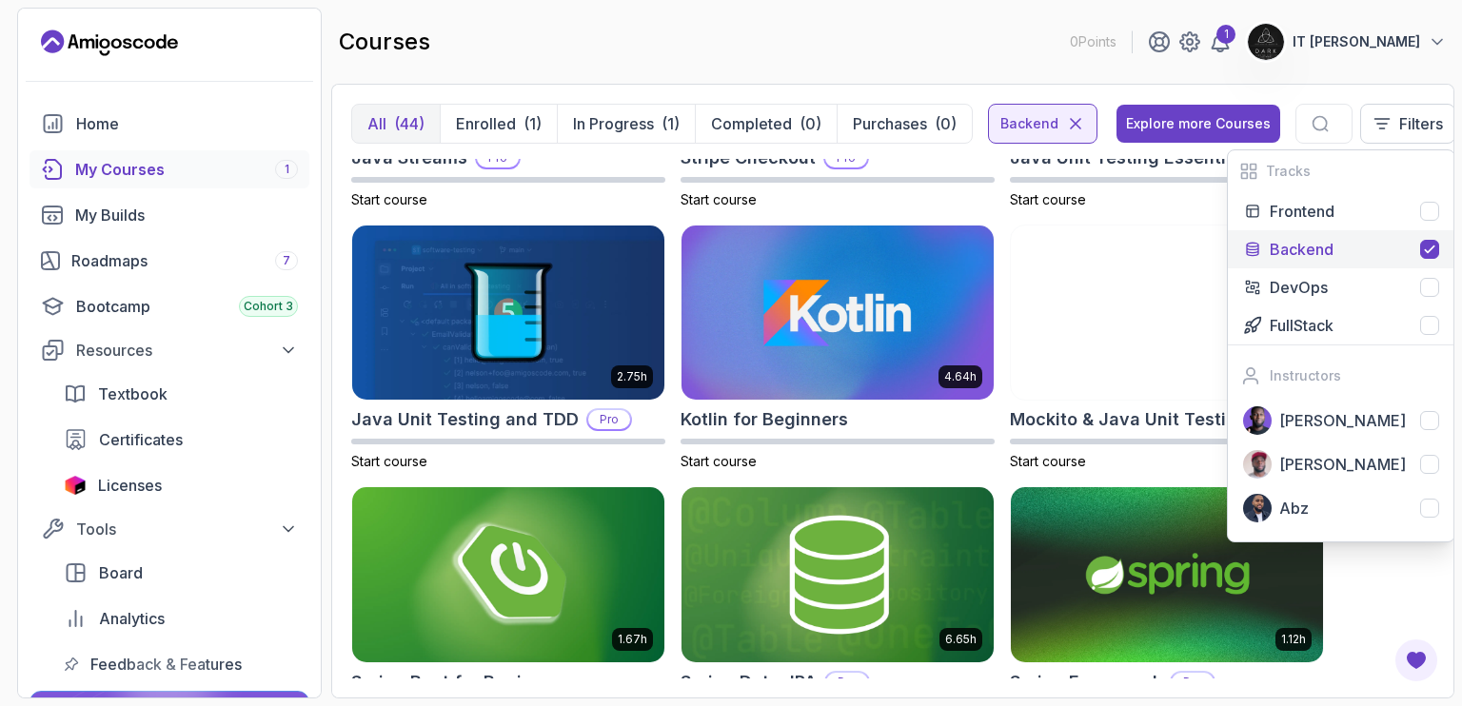
scroll to position [1061, 0]
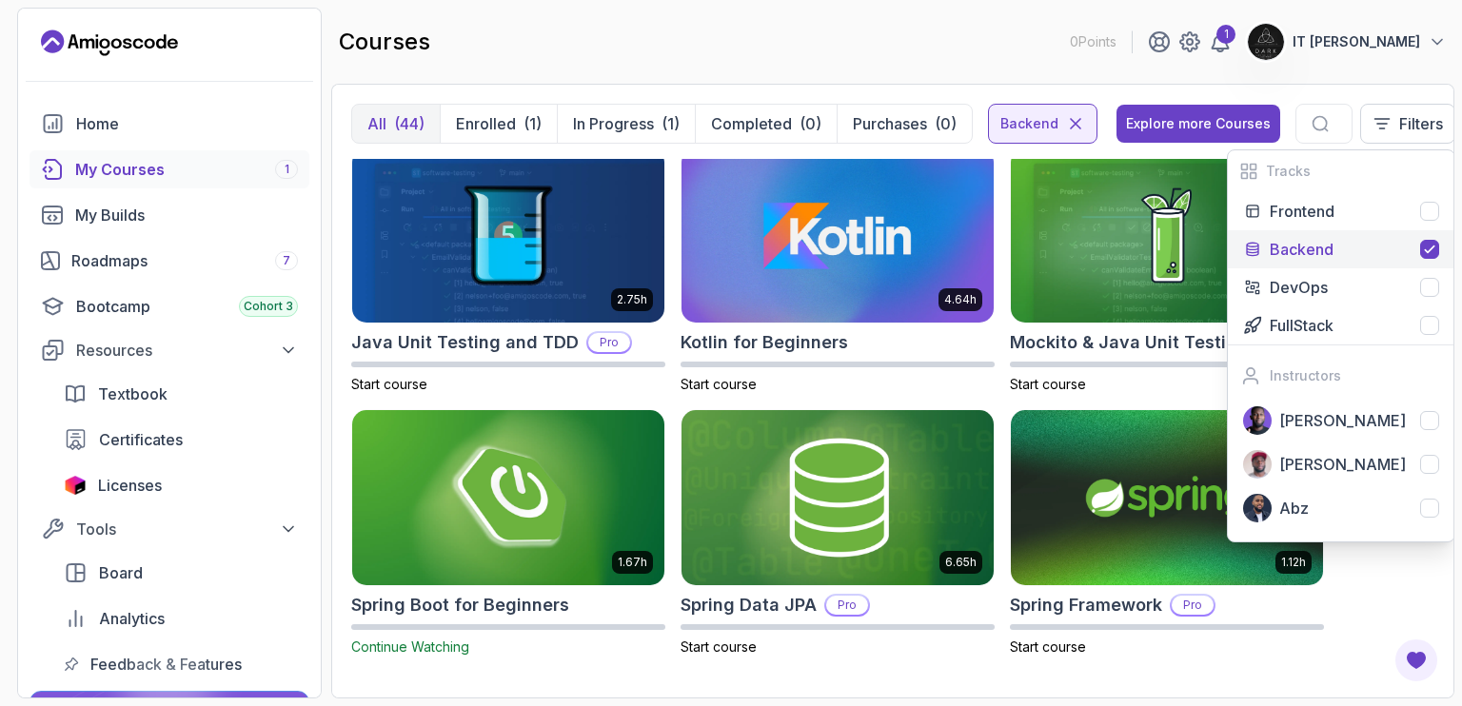
click at [1409, 583] on div "5.18h Advanced Spring Boot Pro Start course 3.30h Building APIs with Spring Boo…" at bounding box center [892, 419] width 1083 height 520
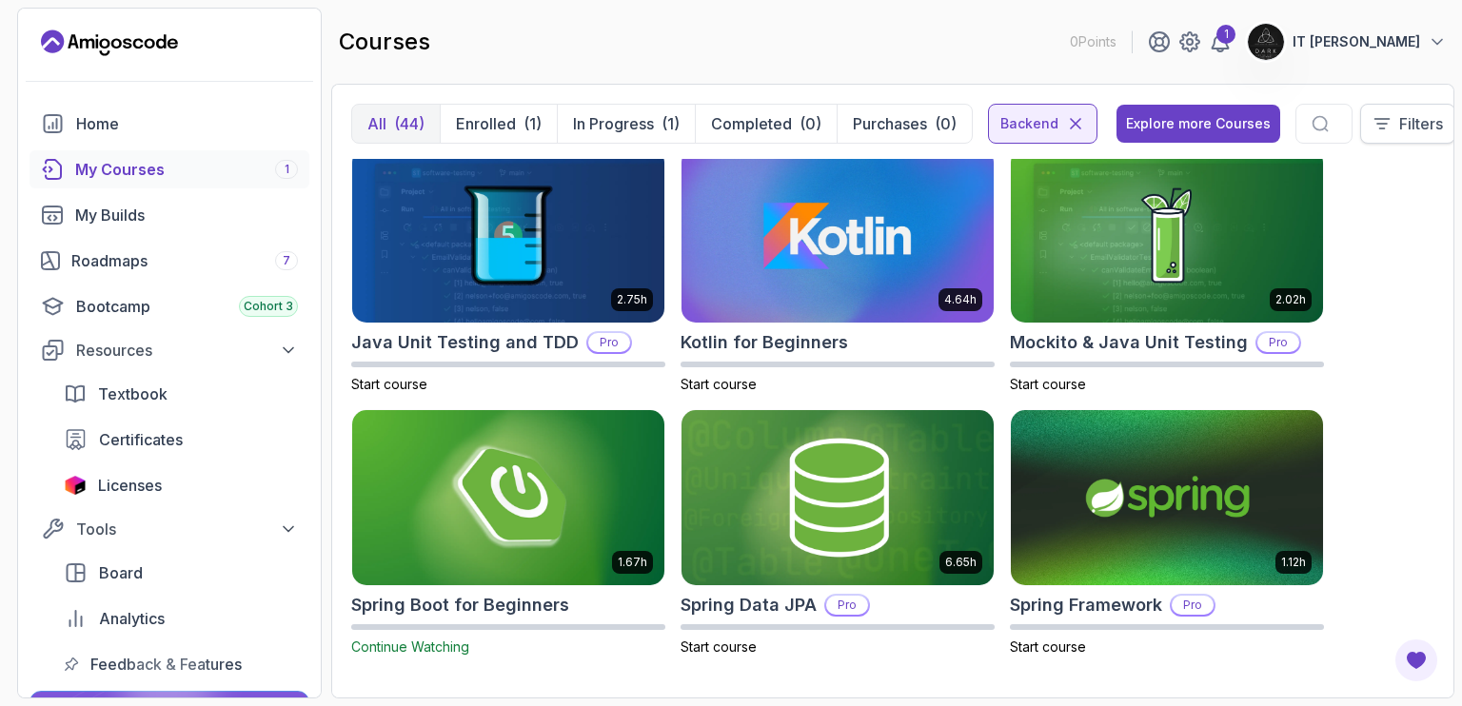
click at [1399, 133] on p "Filters" at bounding box center [1421, 123] width 44 height 23
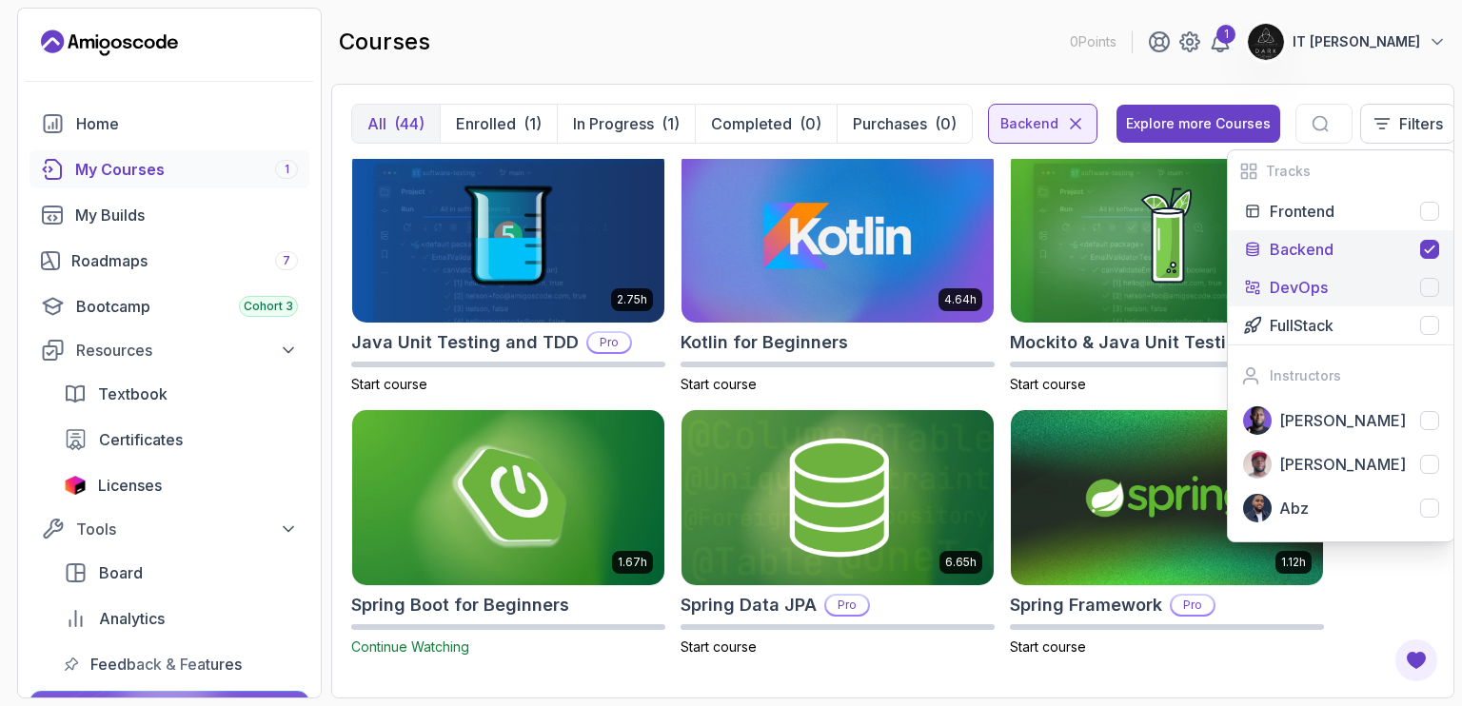
click at [1377, 282] on div "DevOps" at bounding box center [1354, 287] width 169 height 23
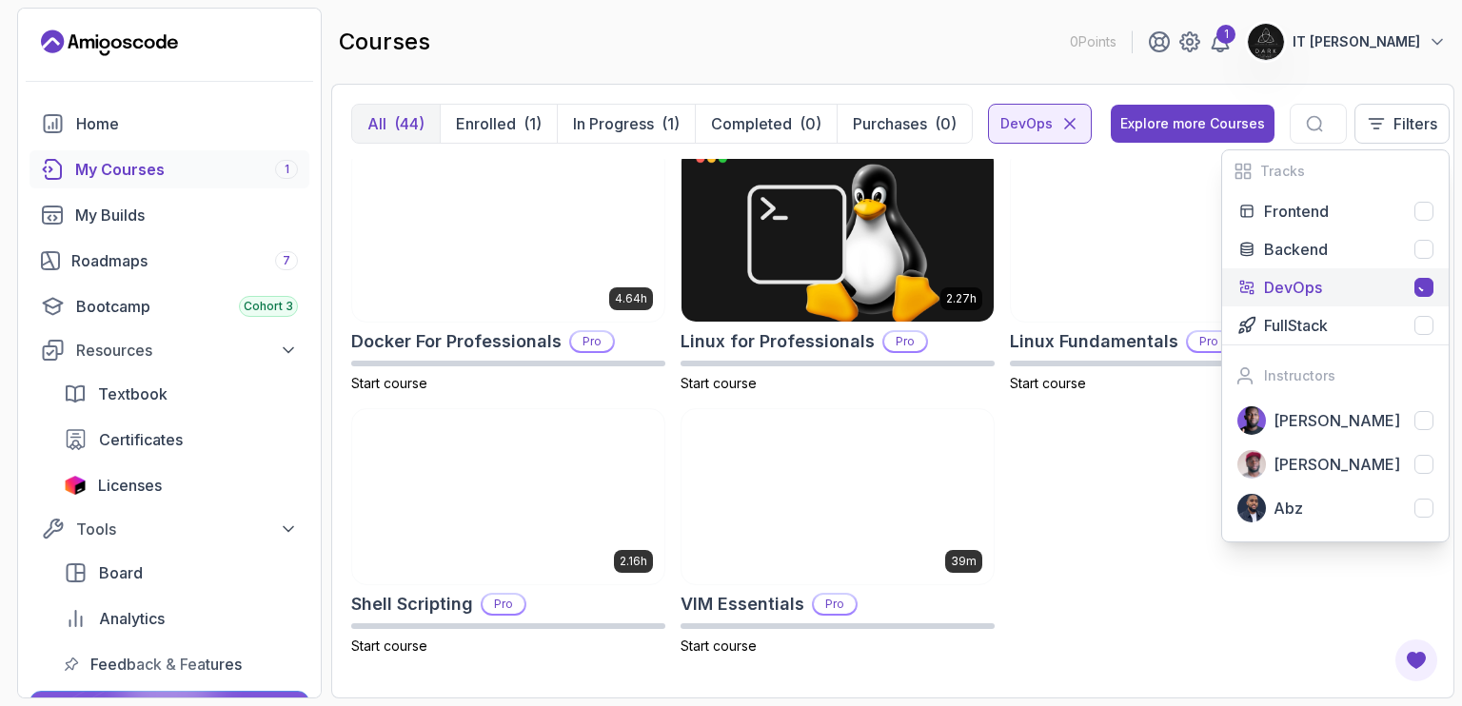
scroll to position [274, 0]
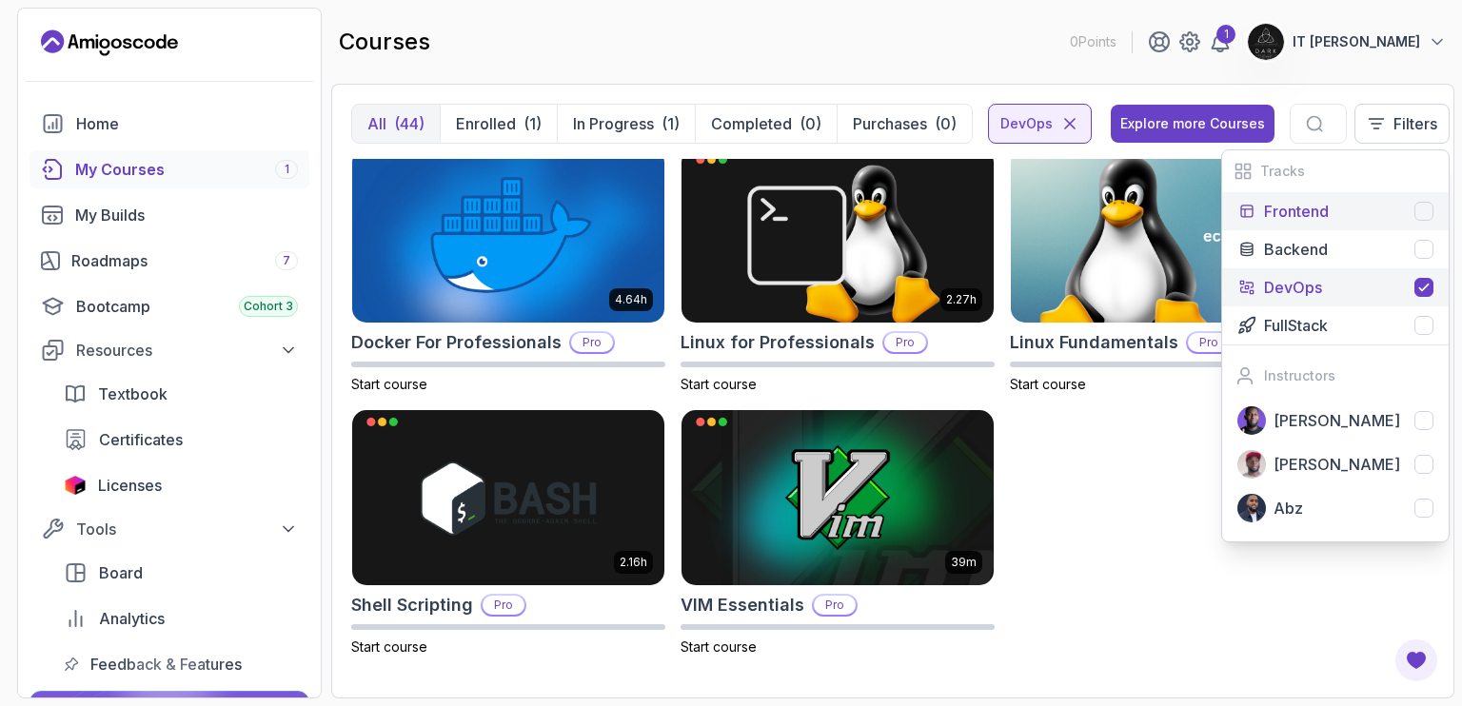
click at [1424, 214] on div at bounding box center [1423, 211] width 19 height 19
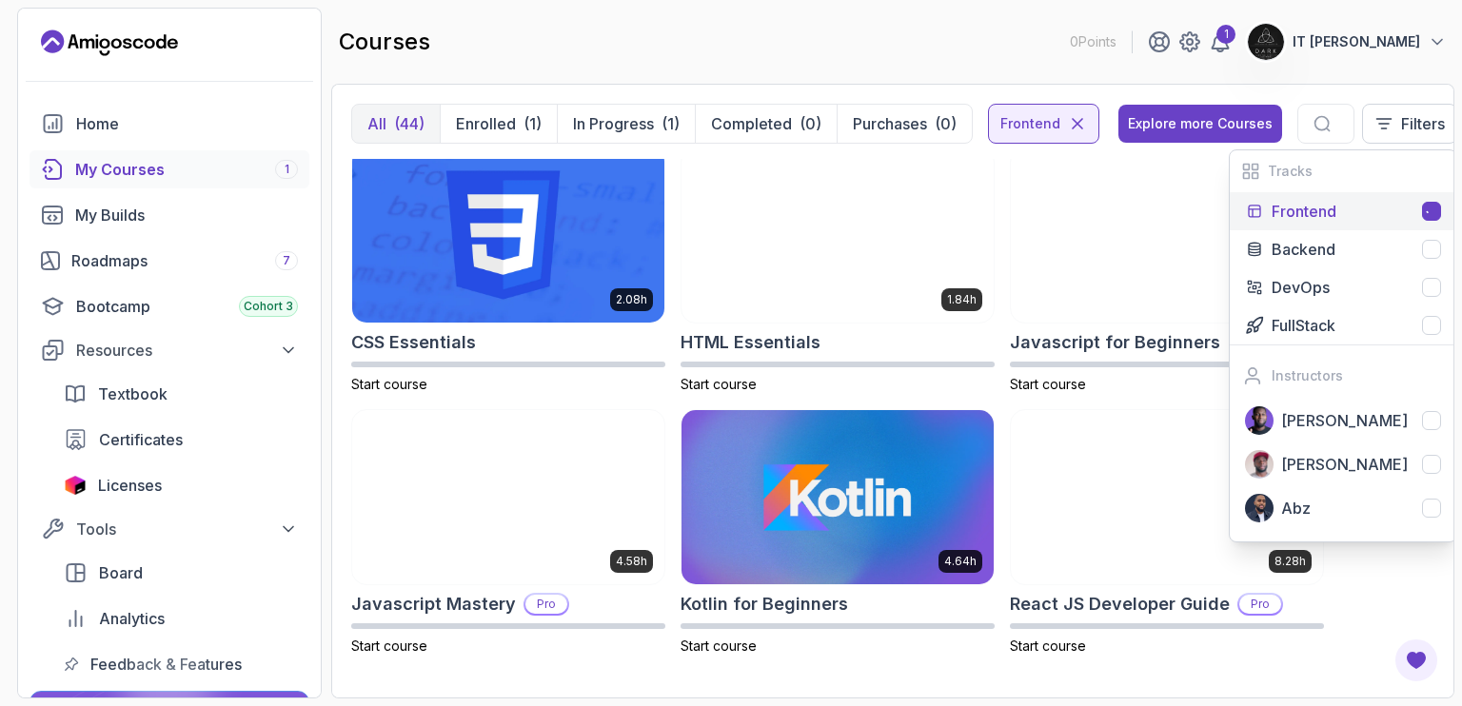
scroll to position [11, 0]
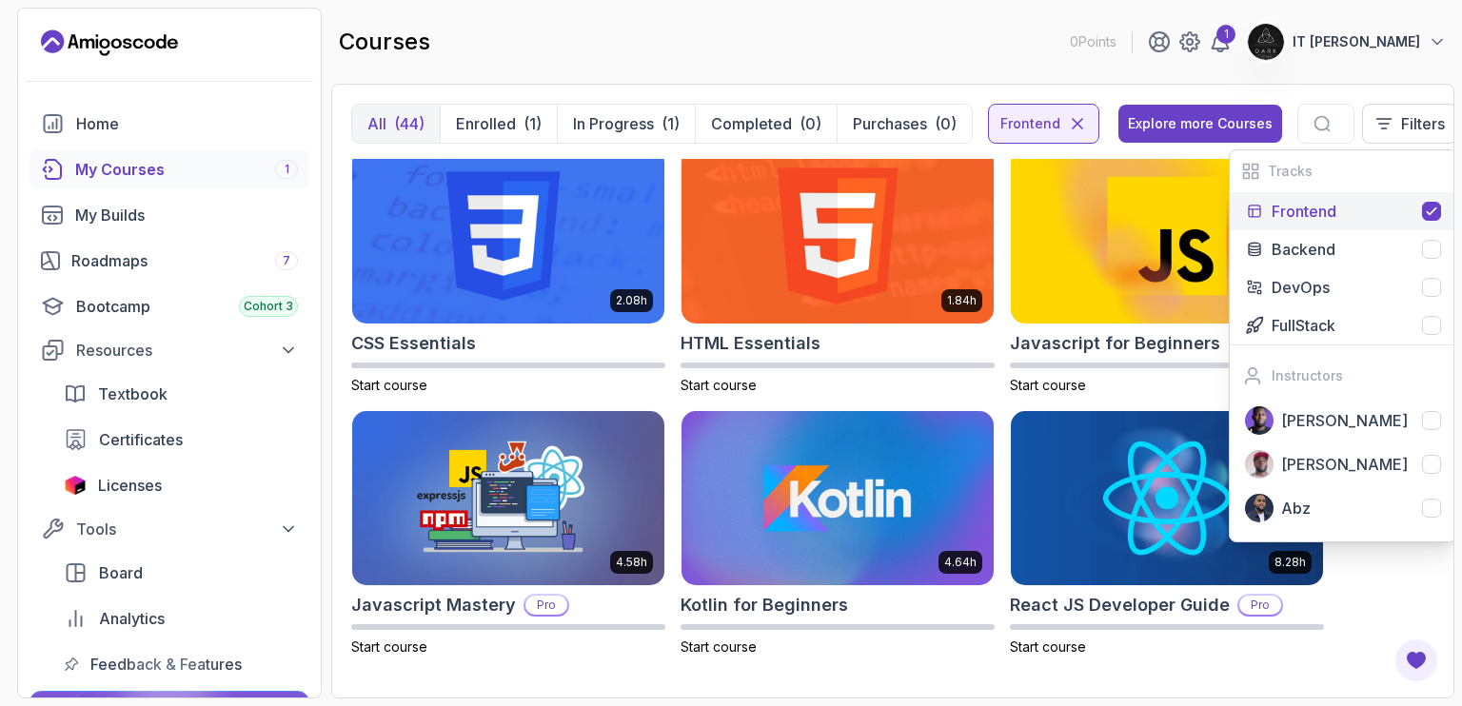
click at [902, 665] on div "2.08h CSS Essentials Start course 1.84h HTML Essentials Start course 2.05h Java…" at bounding box center [892, 419] width 1083 height 520
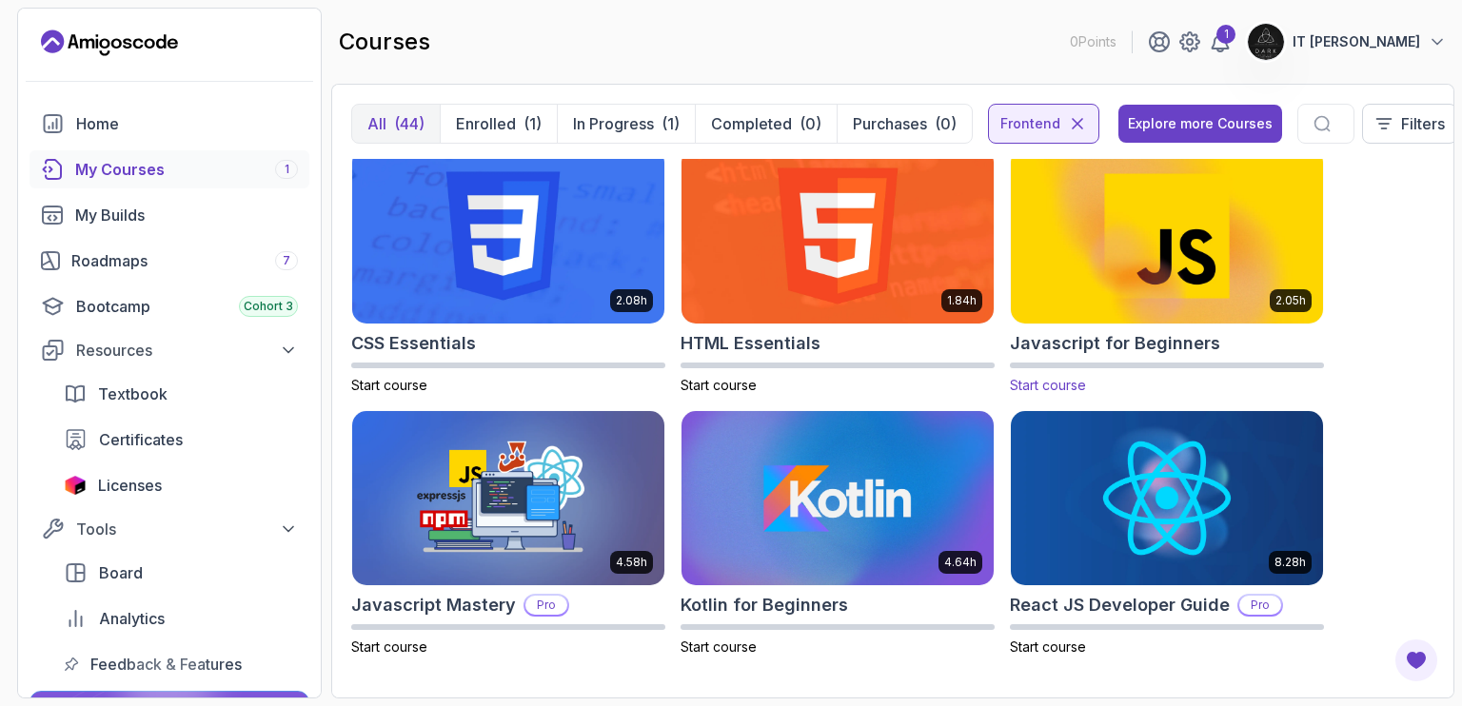
click at [1131, 283] on img at bounding box center [1166, 236] width 327 height 184
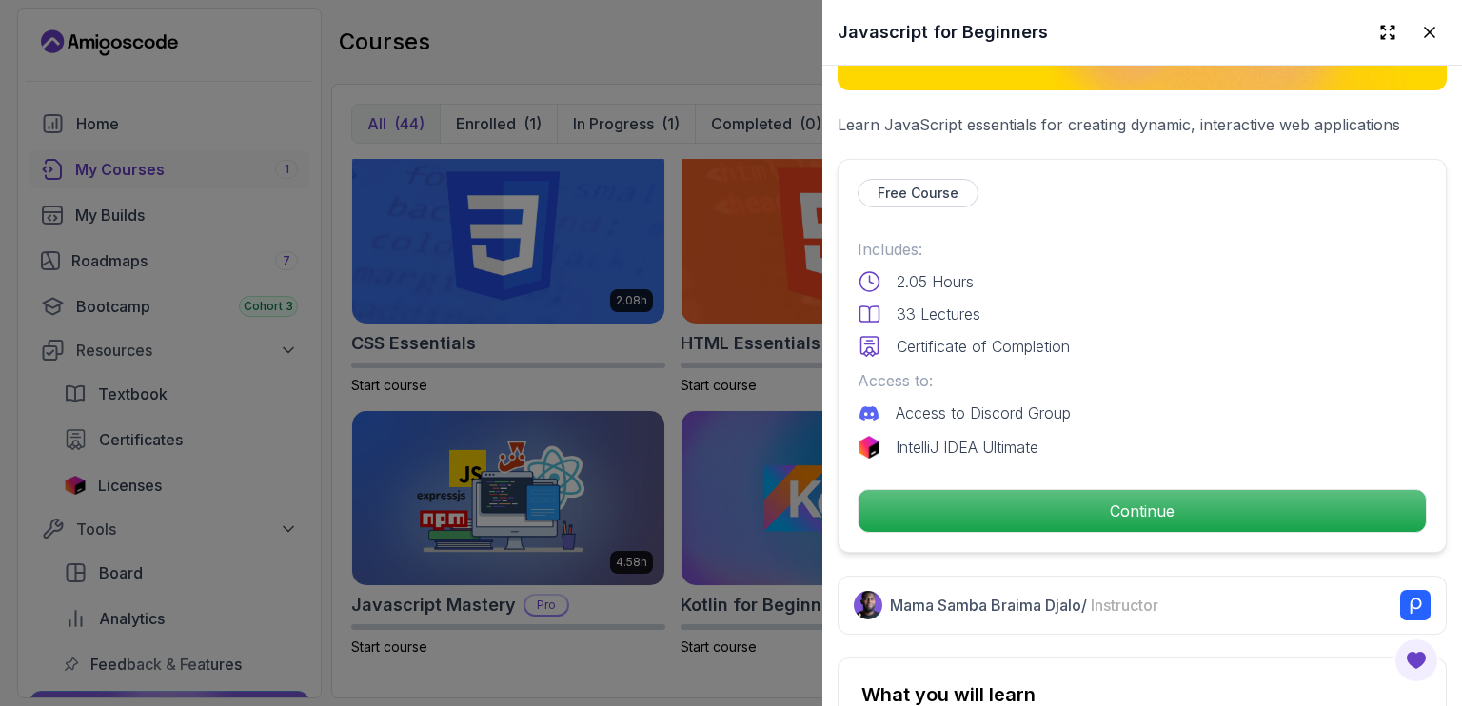
scroll to position [360, 0]
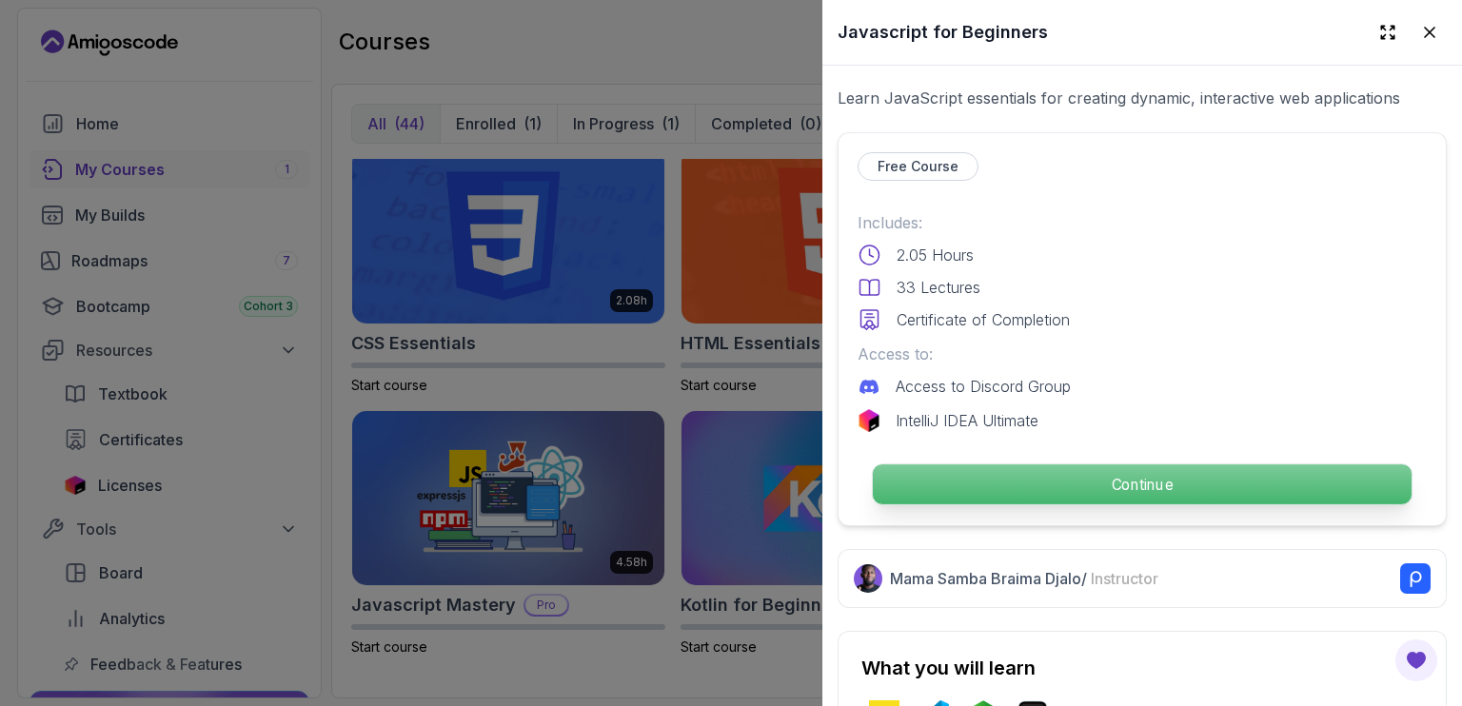
click at [1042, 471] on p "Continue" at bounding box center [1142, 484] width 539 height 40
